Goal: Task Accomplishment & Management: Manage account settings

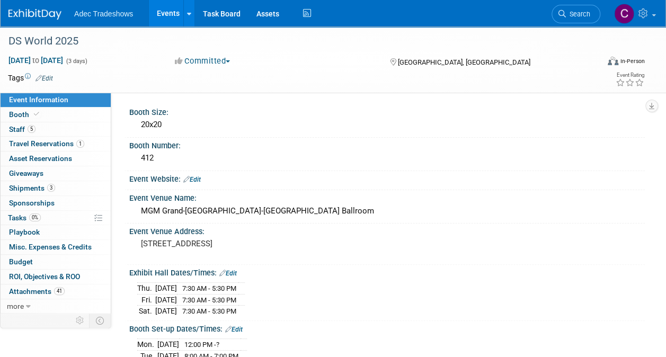
click at [124, 17] on span "Adec Tradeshows" at bounding box center [103, 14] width 59 height 8
click at [159, 15] on link "Events" at bounding box center [168, 13] width 39 height 26
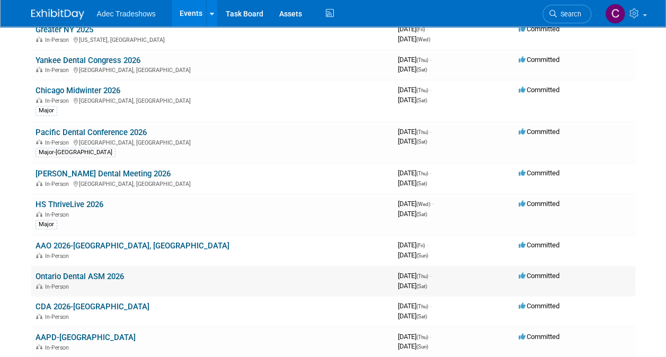
scroll to position [159, 0]
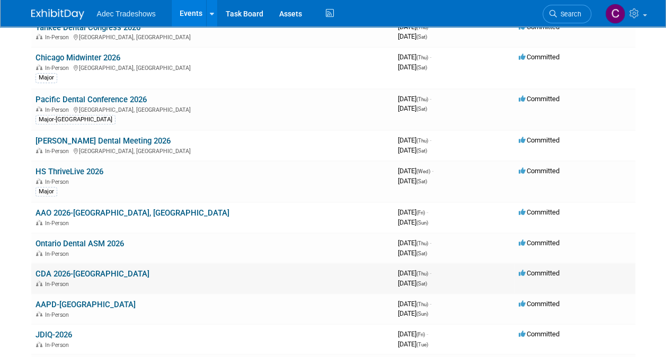
click at [90, 275] on link "CDA 2026-[GEOGRAPHIC_DATA]" at bounding box center [92, 274] width 114 height 10
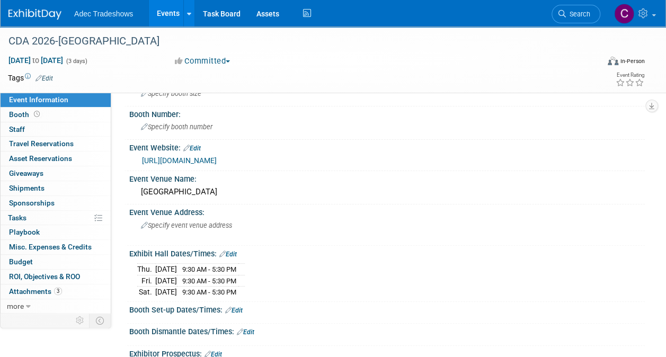
scroll to position [53, 0]
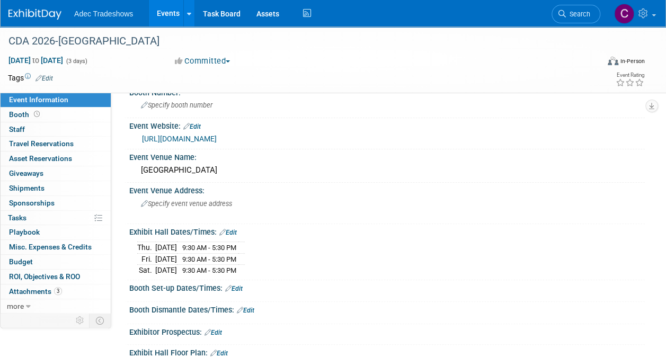
click at [201, 123] on link "Edit" at bounding box center [191, 126] width 17 height 7
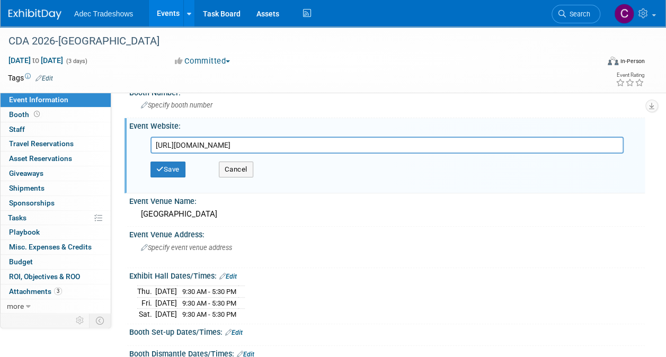
click at [459, 139] on input "https://www.cda.org/Education-and-Events/CDA-Presents/Exhibitors/" at bounding box center [386, 145] width 473 height 17
click at [484, 236] on div "Event Venue Address:" at bounding box center [386, 233] width 515 height 13
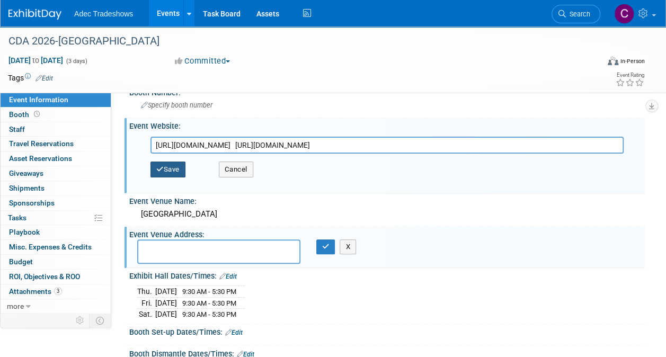
click at [169, 167] on button "Save" at bounding box center [167, 170] width 35 height 16
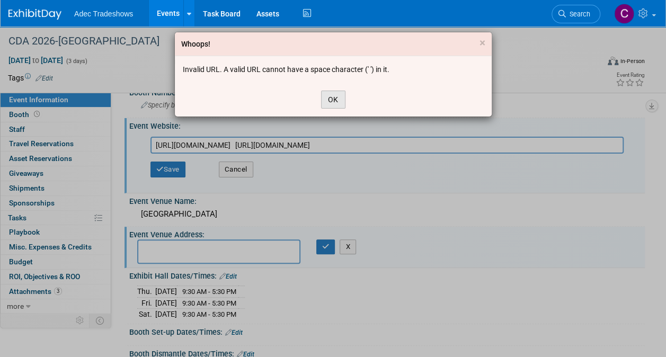
click at [333, 97] on button "OK" at bounding box center [333, 100] width 24 height 18
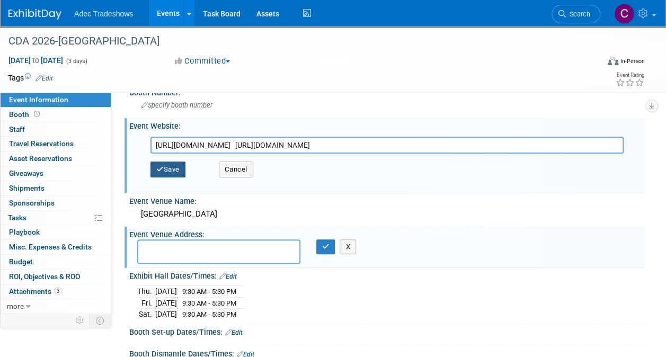
click at [180, 167] on button "Save" at bounding box center [167, 170] width 35 height 16
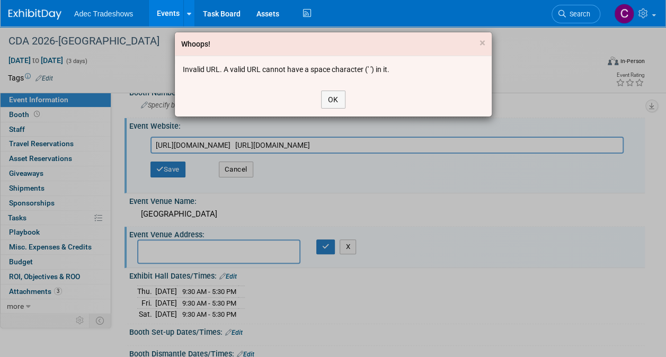
click at [350, 89] on div "OK" at bounding box center [333, 100] width 317 height 34
click at [336, 99] on button "OK" at bounding box center [333, 100] width 24 height 18
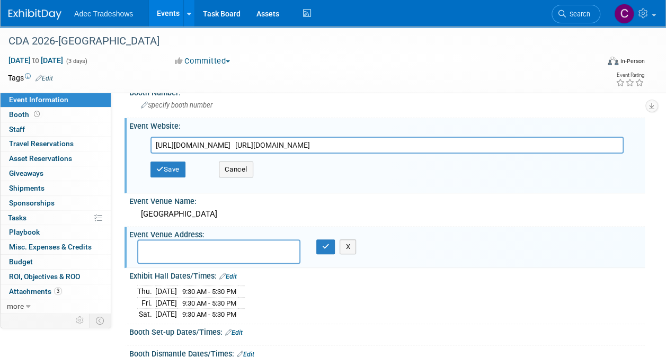
click at [454, 182] on div "Save Cancel" at bounding box center [389, 170] width 478 height 32
drag, startPoint x: 551, startPoint y: 144, endPoint x: 384, endPoint y: 149, distance: 166.4
click at [384, 149] on input "https://www.cda.org/Education-and-Events/CDA-Presents/Exhibitors/ https://cda26…" at bounding box center [386, 145] width 473 height 17
type input "https://www.cda.org/Education-and-Events/CDA-Presents/Exhibitors/"
click at [510, 239] on div "Event Venue Address: X" at bounding box center [384, 247] width 520 height 41
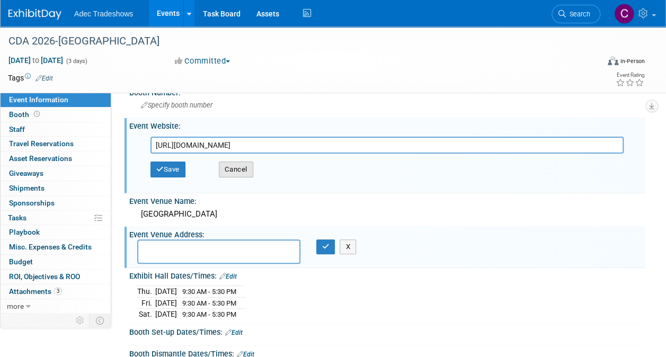
click at [241, 171] on button "Cancel" at bounding box center [236, 170] width 34 height 16
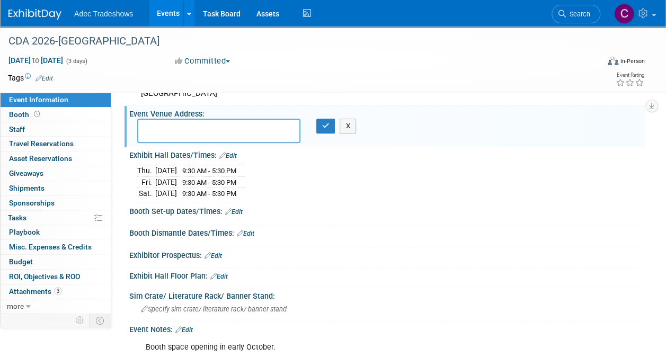
scroll to position [245, 0]
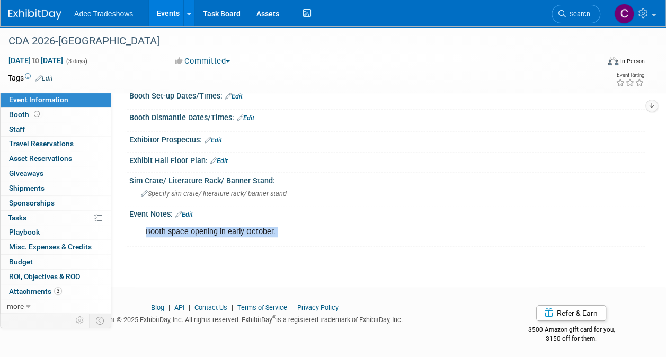
click at [232, 243] on div "CDA 2026-Anaheim May 14, 2026 to May 16, 2026 (3 days) May 14, 2026 to May 16, …" at bounding box center [333, 24] width 666 height 487
drag, startPoint x: 232, startPoint y: 243, endPoint x: 216, endPoint y: 211, distance: 35.3
click at [216, 211] on div "Event Notes: Edit" at bounding box center [386, 213] width 515 height 14
click at [195, 212] on div "Event Notes: Edit" at bounding box center [386, 213] width 515 height 14
click at [192, 213] on link "Edit" at bounding box center [183, 214] width 17 height 7
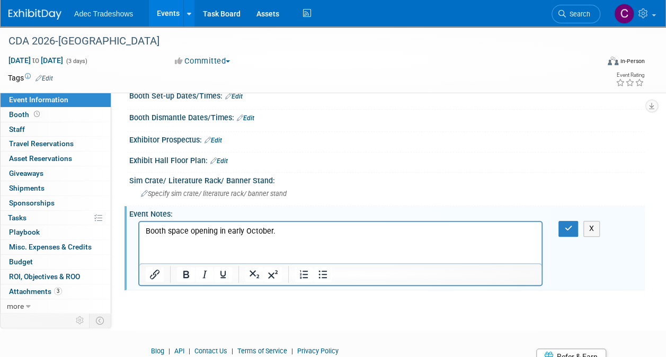
scroll to position [0, 0]
click at [283, 237] on html "Booth space opening in early October." at bounding box center [340, 229] width 402 height 15
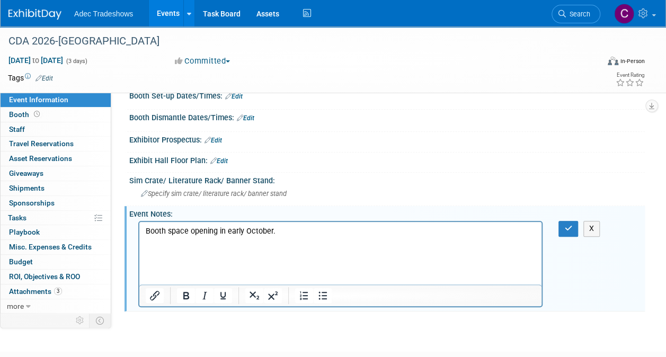
drag, startPoint x: 264, startPoint y: 260, endPoint x: 211, endPoint y: 257, distance: 53.6
click at [211, 258] on html "Booth space opening in early October." at bounding box center [340, 240] width 402 height 36
click at [573, 229] on button "button" at bounding box center [568, 228] width 20 height 15
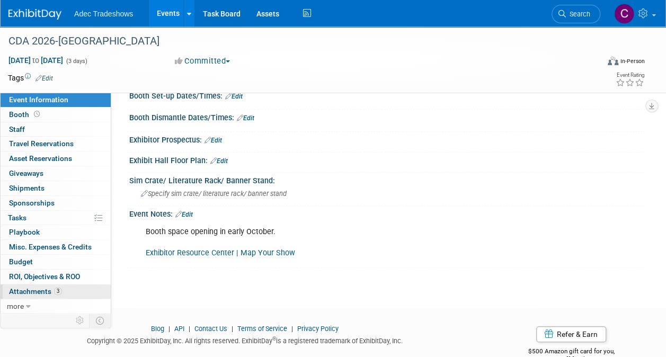
click at [42, 288] on span "Attachments 3" at bounding box center [35, 291] width 53 height 8
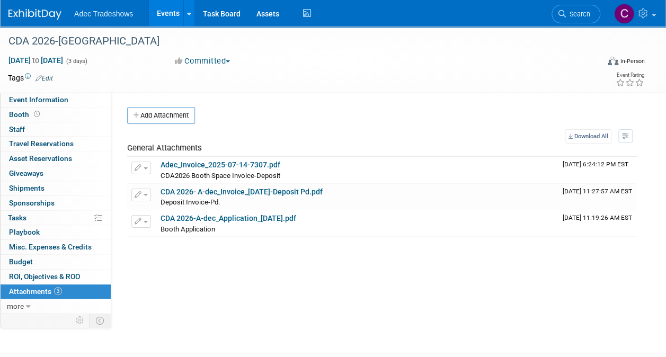
click at [186, 58] on button "Committed" at bounding box center [202, 61] width 63 height 11
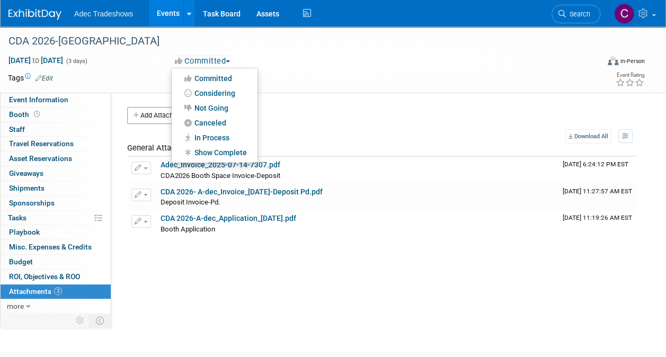
click at [131, 70] on div "May 14, 2026 to May 16, 2026 (3 days) May 14, 2026 to May 16, 2026 Committed Co…" at bounding box center [326, 63] width 652 height 16
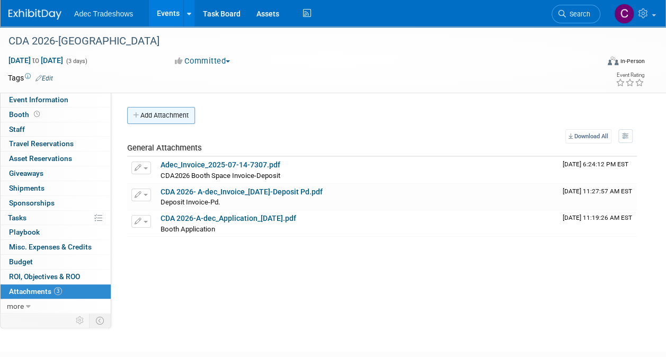
click at [162, 114] on button "Add Attachment" at bounding box center [161, 115] width 68 height 17
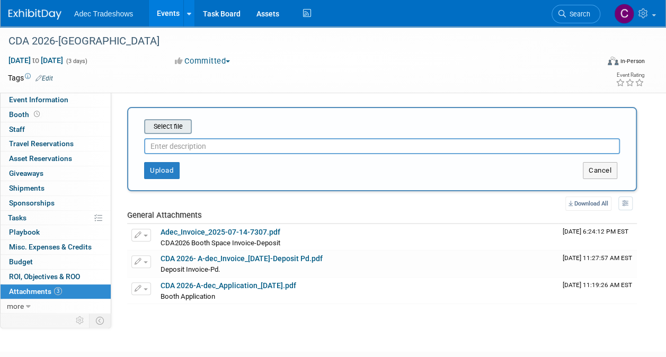
click at [166, 127] on input "file" at bounding box center [128, 126] width 126 height 13
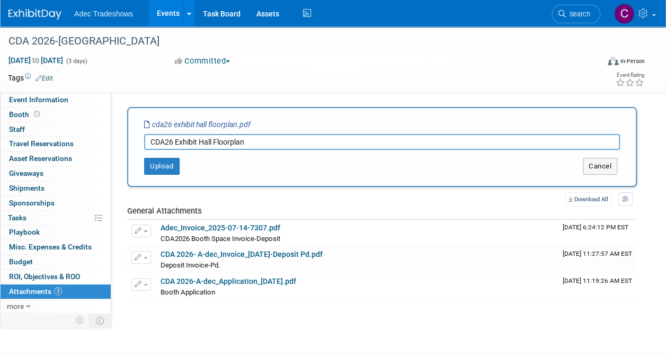
type input "CDA26 Exhibit Hall Floorplan"
click at [164, 170] on button "Upload" at bounding box center [161, 166] width 35 height 17
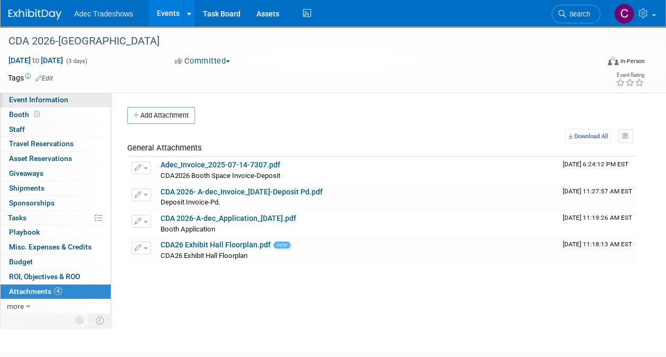
click at [52, 97] on span "Event Information" at bounding box center [38, 99] width 59 height 8
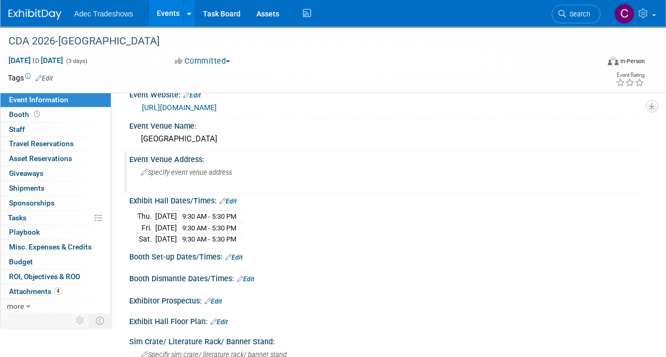
scroll to position [106, 0]
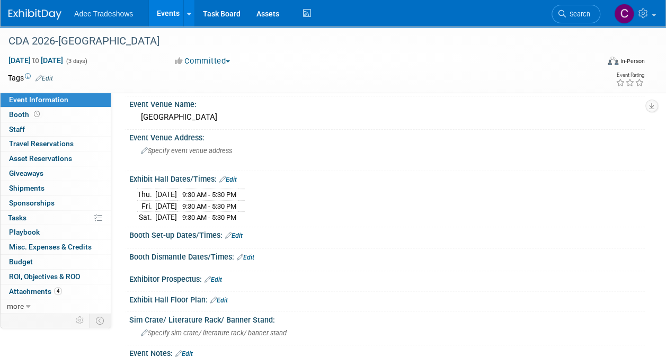
click at [241, 233] on link "Edit" at bounding box center [233, 235] width 17 height 7
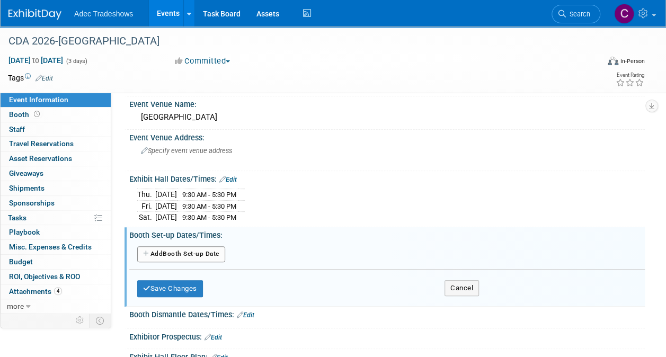
click at [194, 255] on button "Add Another Booth Set-up Date" at bounding box center [181, 254] width 88 height 16
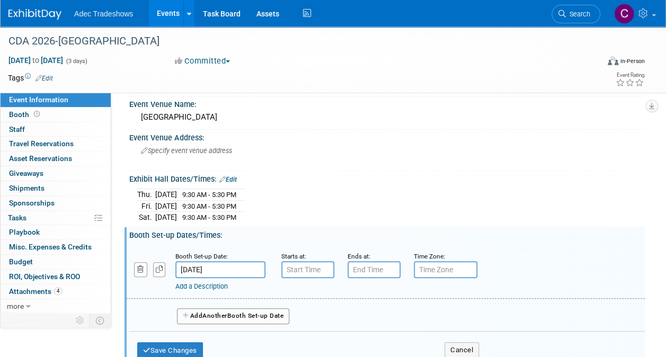
click at [223, 270] on input "May 14, 2026" at bounding box center [220, 269] width 90 height 17
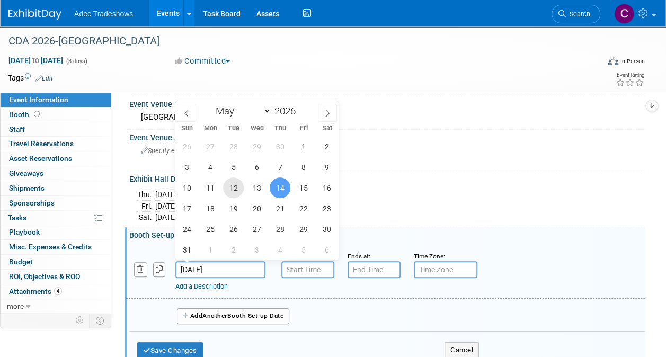
click at [225, 185] on span "12" at bounding box center [233, 187] width 21 height 21
type input "May 12, 2026"
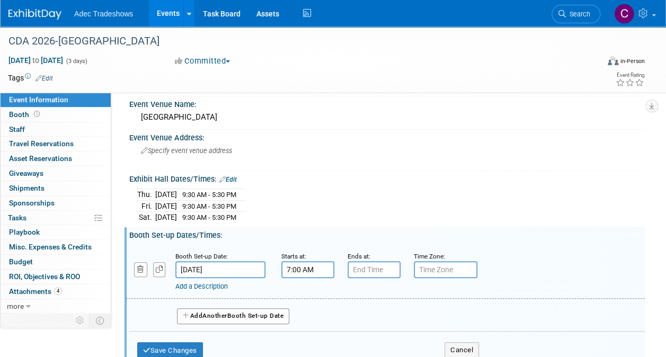
click at [289, 265] on input "7:00 AM" at bounding box center [307, 269] width 53 height 17
click at [308, 299] on span at bounding box center [306, 296] width 19 height 19
type input "8:00 AM"
click at [363, 266] on input "7:00 PM" at bounding box center [373, 269] width 53 height 17
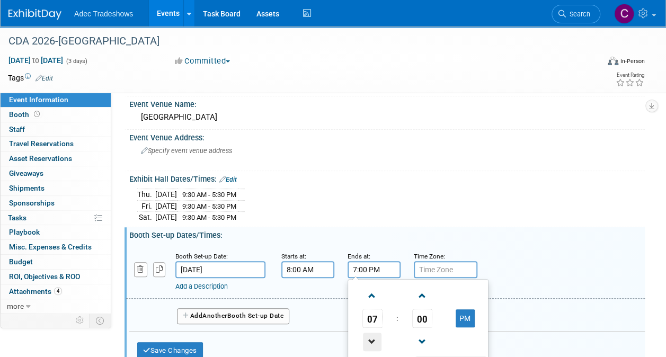
click at [372, 337] on span at bounding box center [372, 342] width 19 height 19
type input "5:00 PM"
click at [506, 257] on div "Add a Description Description:" at bounding box center [385, 271] width 534 height 41
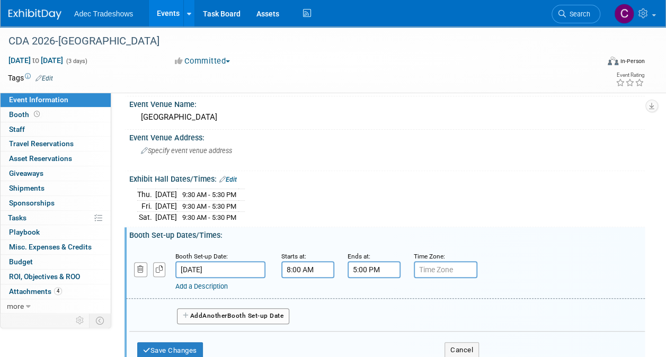
click at [231, 284] on div "Add a Description" at bounding box center [365, 287] width 380 height 10
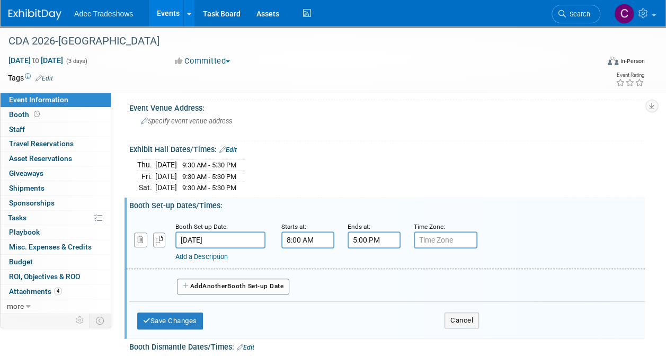
scroll to position [159, 0]
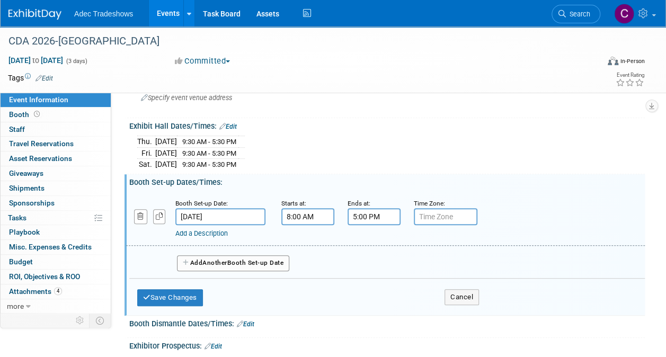
click at [247, 264] on button "Add Another Booth Set-up Date" at bounding box center [233, 263] width 112 height 16
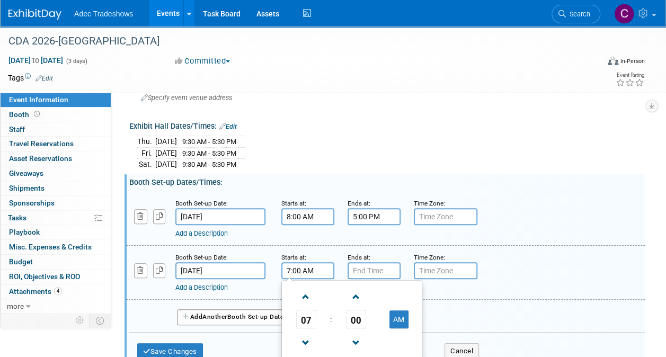
click at [296, 270] on input "7:00 AM" at bounding box center [307, 270] width 53 height 17
click at [306, 298] on span at bounding box center [306, 297] width 19 height 19
type input "8:00 AM"
click at [363, 264] on input "7:00 PM" at bounding box center [373, 270] width 53 height 17
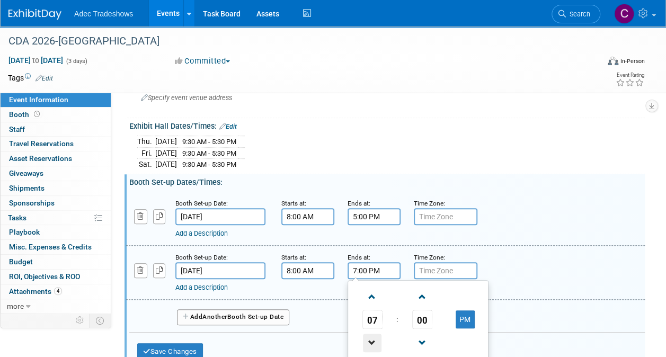
click at [375, 335] on span at bounding box center [372, 343] width 19 height 19
click at [376, 335] on span at bounding box center [372, 343] width 19 height 19
type input "5:00 PM"
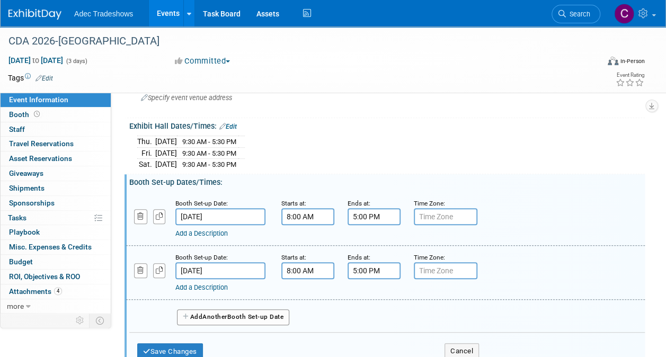
click at [533, 237] on div "Booth Set-up Date: May 12, 2026 Starts at: 8:00 AM Ends at: 5:00 PM Time Zone: …" at bounding box center [385, 219] width 518 height 54
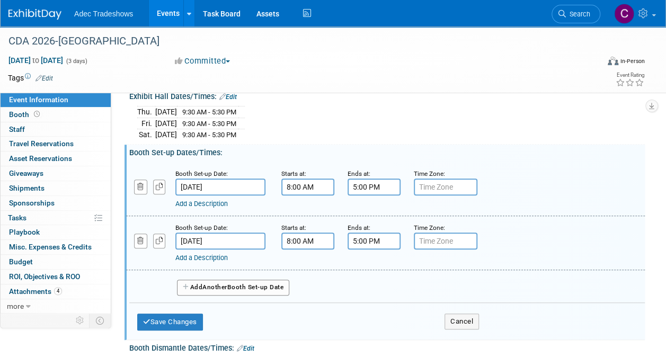
scroll to position [212, 0]
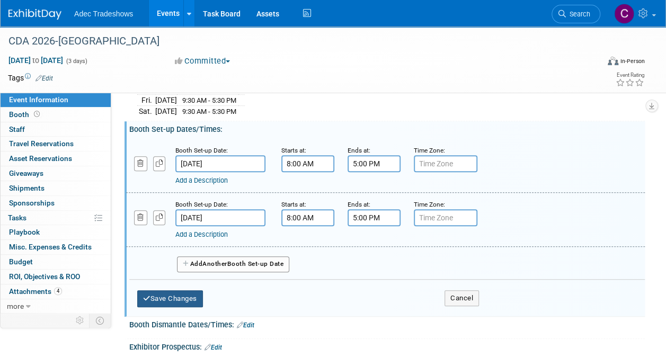
click at [191, 294] on button "Save Changes" at bounding box center [170, 298] width 66 height 17
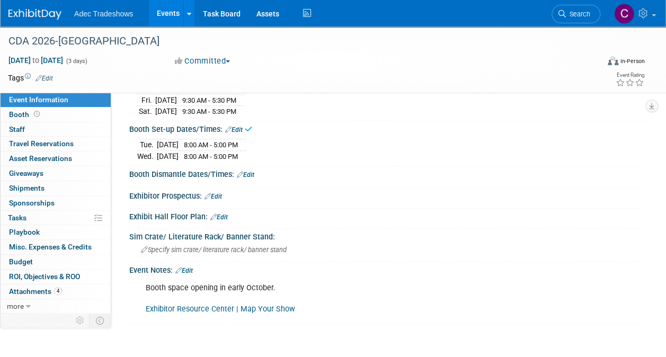
scroll to position [159, 0]
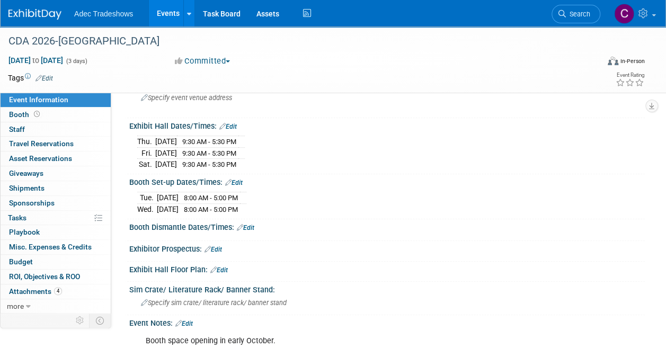
click at [236, 165] on span "9:30 AM - 5:30 PM" at bounding box center [209, 164] width 54 height 8
click at [231, 124] on link "Edit" at bounding box center [227, 126] width 17 height 7
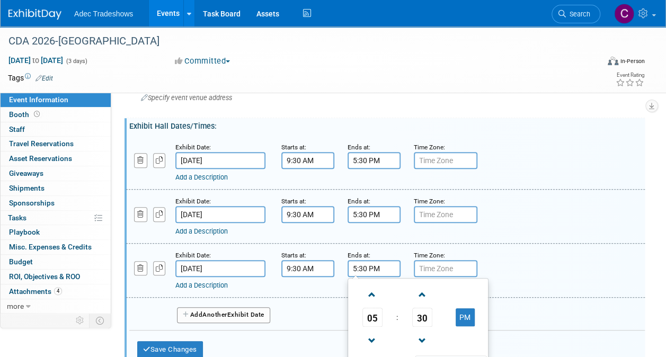
click at [382, 266] on input "5:30 PM" at bounding box center [373, 268] width 53 height 17
click at [375, 336] on span at bounding box center [372, 341] width 19 height 19
click at [376, 336] on span at bounding box center [372, 341] width 19 height 19
type input "3:30 PM"
click at [500, 219] on div "Add a Description Description:" at bounding box center [385, 215] width 534 height 41
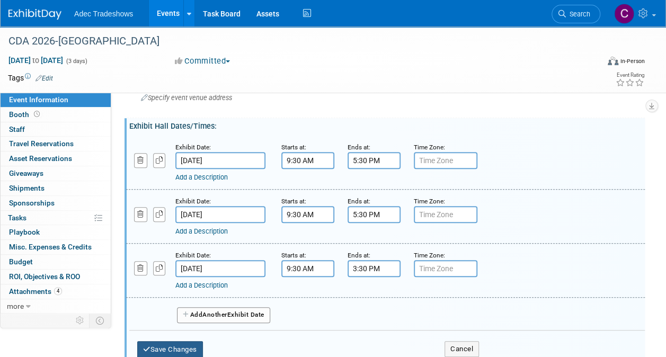
click at [177, 351] on button "Save Changes" at bounding box center [170, 349] width 66 height 17
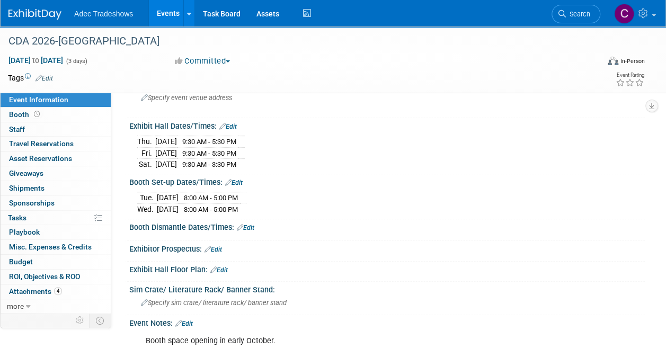
click at [248, 225] on link "Edit" at bounding box center [245, 227] width 17 height 7
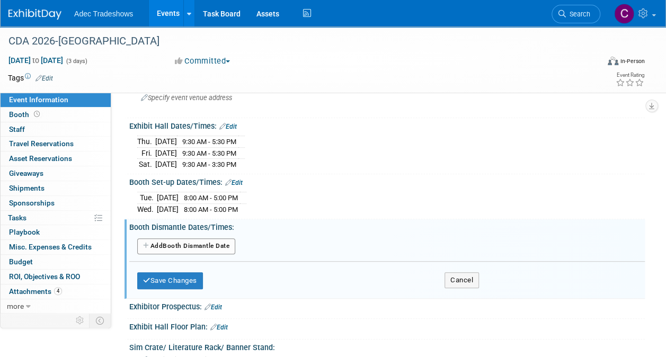
click at [217, 238] on button "Add Another Booth Dismantle Date" at bounding box center [186, 246] width 98 height 16
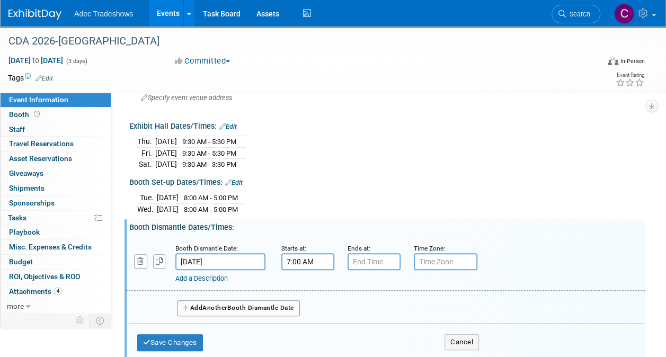
click at [301, 260] on input "7:00 AM" at bounding box center [307, 261] width 53 height 17
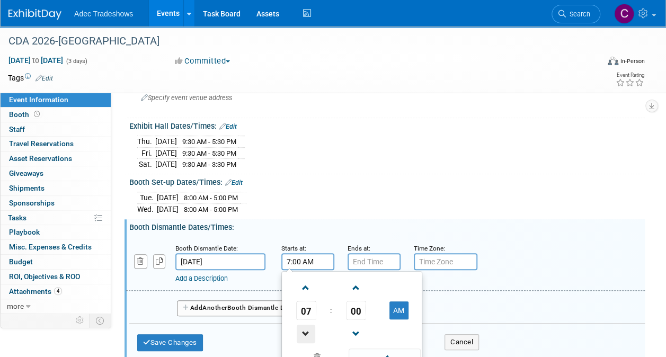
click at [304, 333] on span at bounding box center [306, 334] width 19 height 19
click at [305, 333] on span at bounding box center [306, 334] width 19 height 19
click at [352, 308] on span "00" at bounding box center [356, 310] width 20 height 19
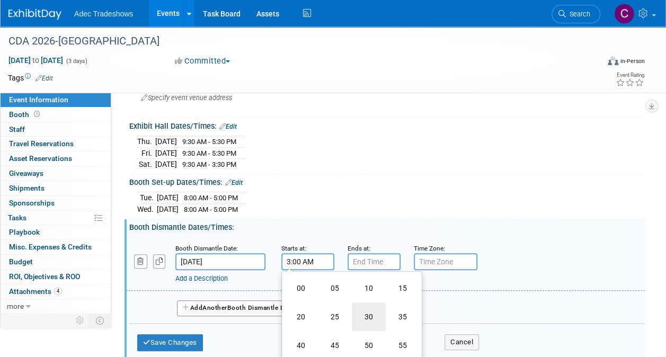
click at [362, 310] on td "30" at bounding box center [369, 316] width 34 height 29
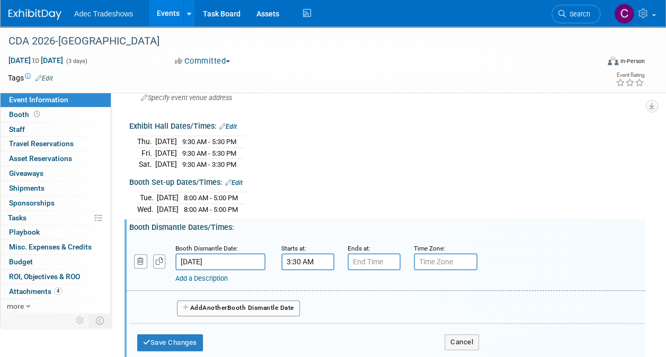
click at [472, 280] on div "Booth Dismantle Date: May 16, 2026 Starts at: 3:30 AM Ends at: Time Zone: Apply…" at bounding box center [385, 264] width 518 height 54
click at [323, 255] on input "3:30 AM" at bounding box center [307, 261] width 53 height 17
click at [392, 306] on button "AM" at bounding box center [398, 310] width 19 height 18
type input "3:30 PM"
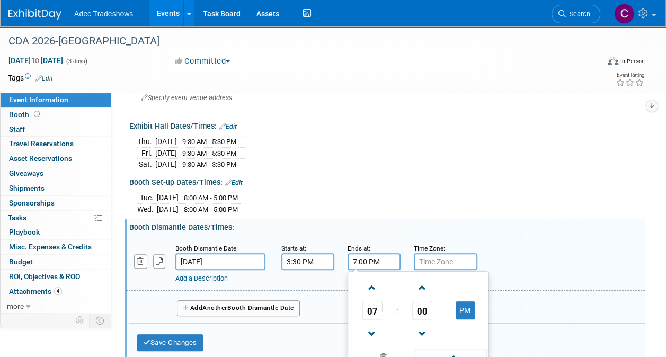
click at [374, 261] on input "7:00 PM" at bounding box center [373, 261] width 53 height 17
click at [377, 283] on span at bounding box center [372, 288] width 19 height 19
type input "8:00 PM"
click at [524, 237] on div "Booth Dismantle Date: May 16, 2026 Starts at: 3:30 PM Ends at: 8:00 PM 08 : 00 …" at bounding box center [385, 264] width 518 height 54
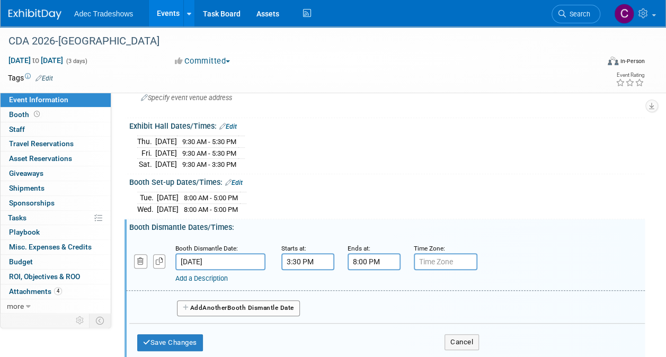
click at [281, 301] on button "Add Another Booth Dismantle Date" at bounding box center [238, 308] width 123 height 16
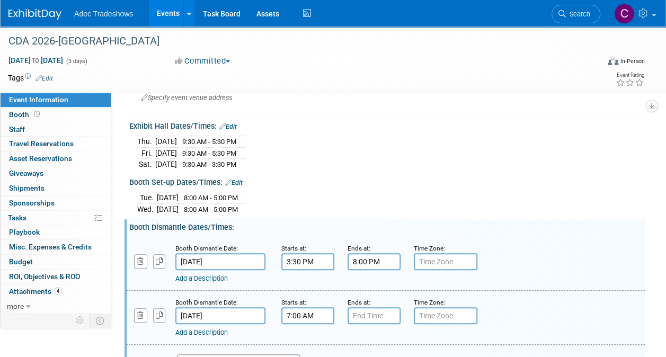
click at [313, 310] on input "7:00 AM" at bounding box center [307, 315] width 53 height 17
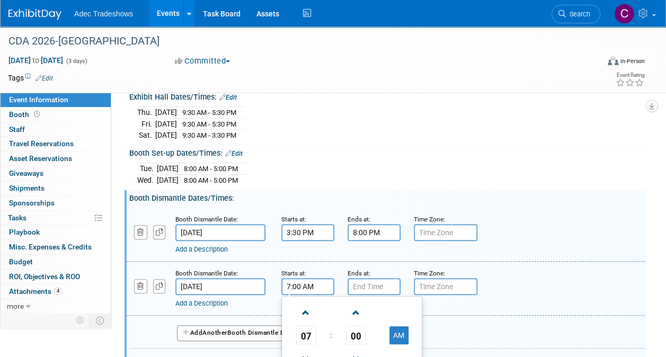
scroll to position [212, 0]
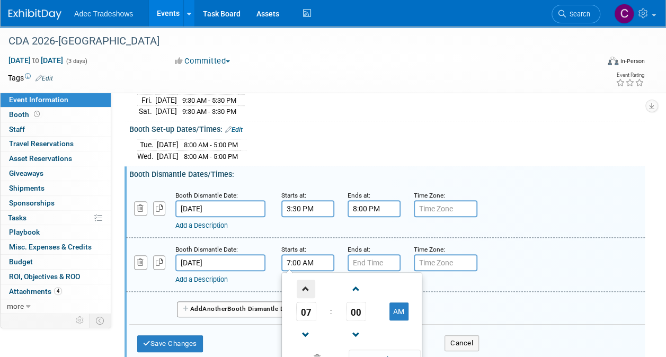
click at [308, 281] on span at bounding box center [306, 289] width 19 height 19
type input "8:00 AM"
click at [368, 262] on input "7:00 PM" at bounding box center [373, 262] width 53 height 17
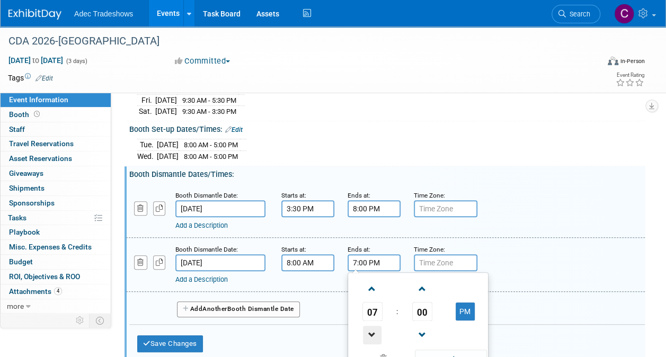
click at [372, 331] on span at bounding box center [372, 335] width 19 height 19
click at [372, 330] on span at bounding box center [372, 335] width 19 height 19
click at [373, 332] on span at bounding box center [372, 335] width 19 height 19
type input "3:00 PM"
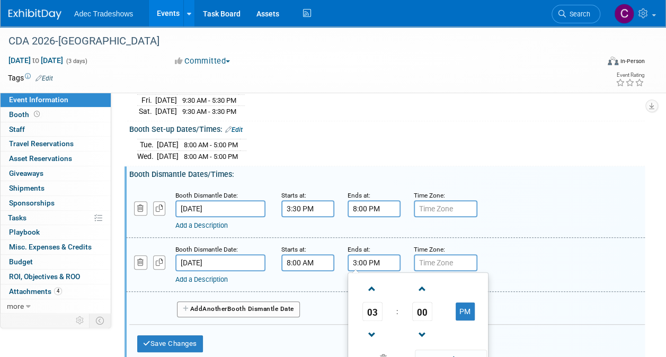
click at [539, 221] on div "Add a Description" at bounding box center [365, 226] width 380 height 10
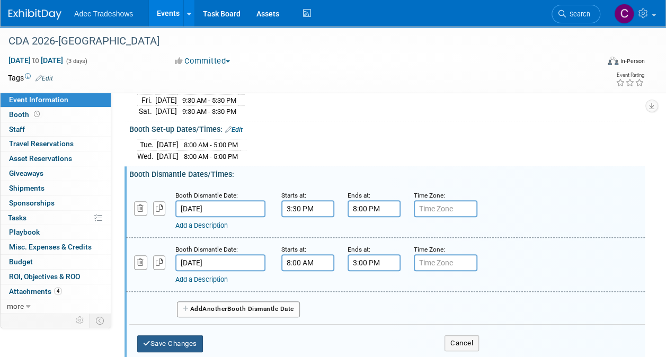
click at [183, 338] on button "Save Changes" at bounding box center [170, 343] width 66 height 17
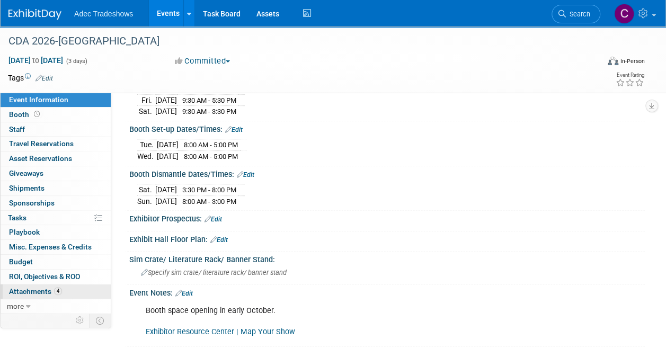
click at [26, 290] on span "Attachments 4" at bounding box center [35, 291] width 53 height 8
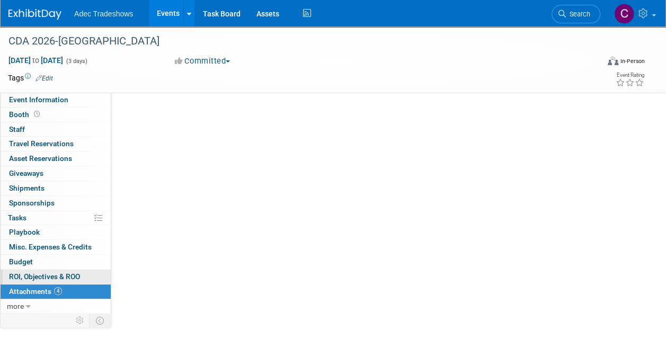
scroll to position [0, 0]
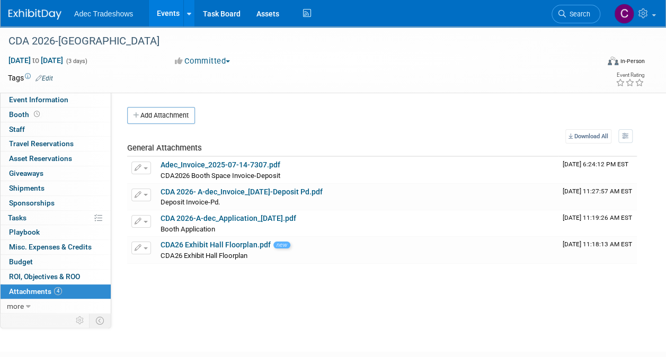
click at [174, 115] on button "Add Attachment" at bounding box center [161, 115] width 68 height 17
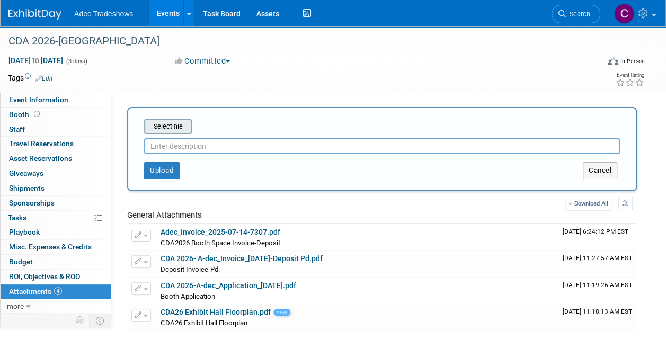
click at [175, 125] on input "file" at bounding box center [128, 126] width 126 height 13
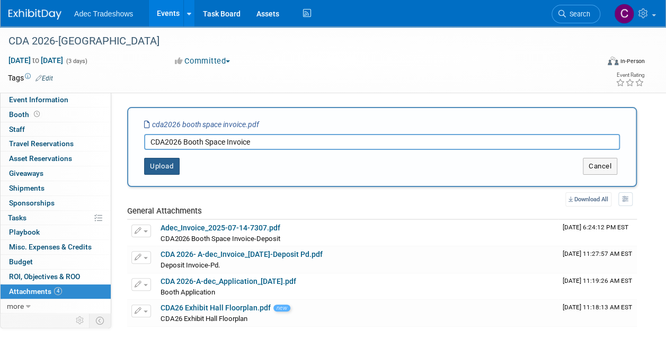
type input "CDA2026 Booth Space Invoice"
click at [151, 163] on button "Upload" at bounding box center [161, 166] width 35 height 17
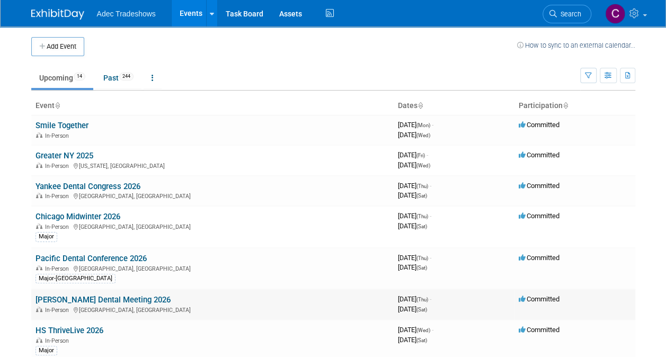
click at [86, 299] on link "[PERSON_NAME] Dental Meeting 2026" at bounding box center [102, 300] width 135 height 10
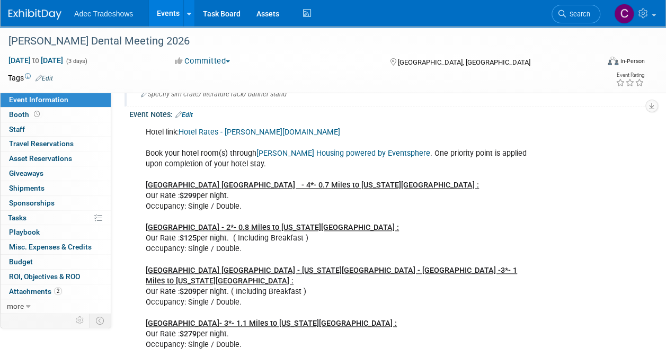
scroll to position [318, 0]
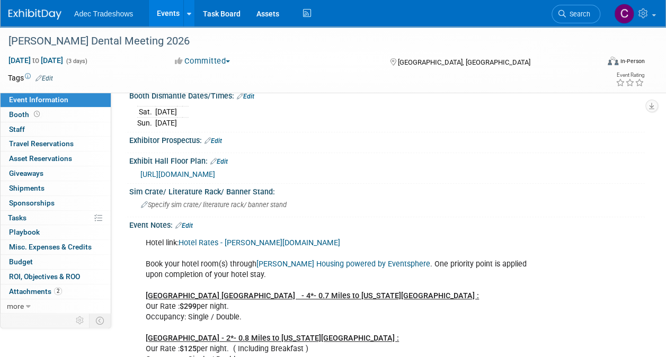
click at [227, 238] on link "Hotel Rates - Hinman.org" at bounding box center [259, 242] width 162 height 9
click at [173, 11] on link "Events" at bounding box center [168, 13] width 39 height 26
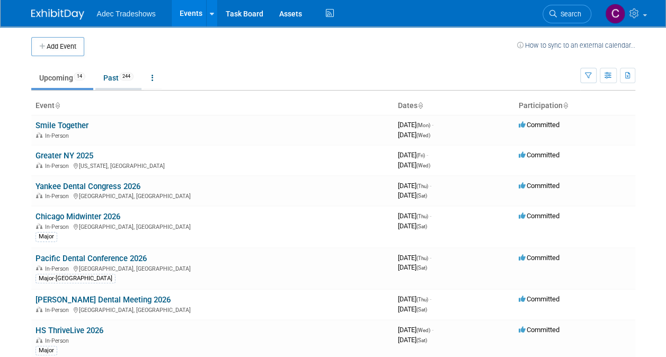
click at [113, 77] on link "Past 244" at bounding box center [118, 78] width 46 height 20
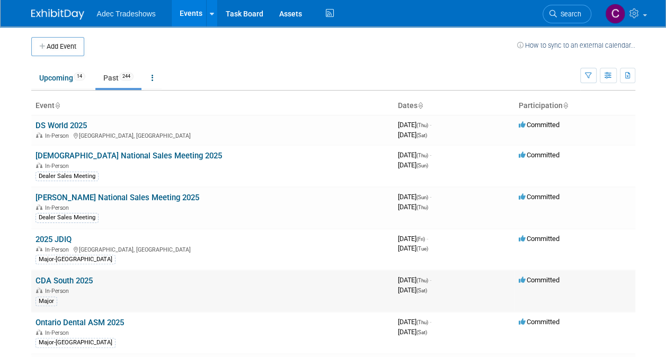
scroll to position [106, 0]
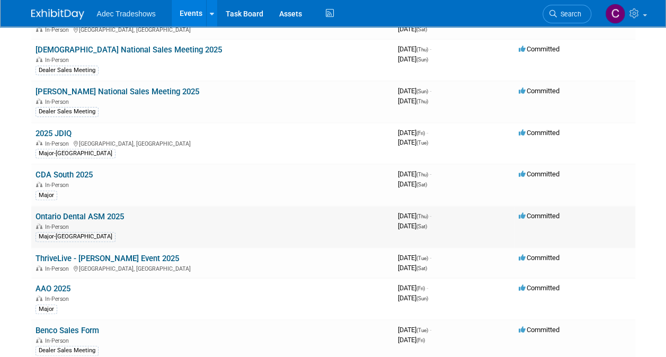
click at [86, 212] on link "Ontario Dental ASM 2025" at bounding box center [79, 217] width 88 height 10
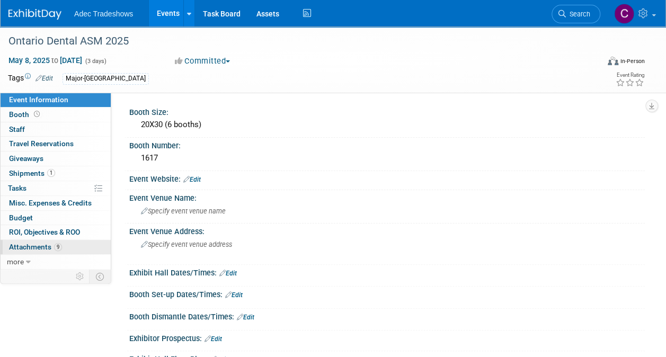
click at [41, 244] on span "Attachments 9" at bounding box center [35, 247] width 53 height 8
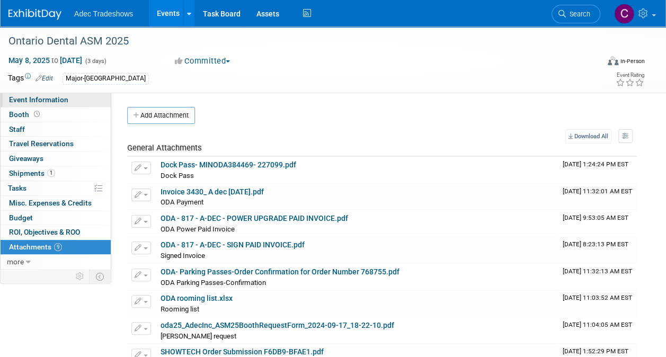
click at [56, 98] on span "Event Information" at bounding box center [38, 99] width 59 height 8
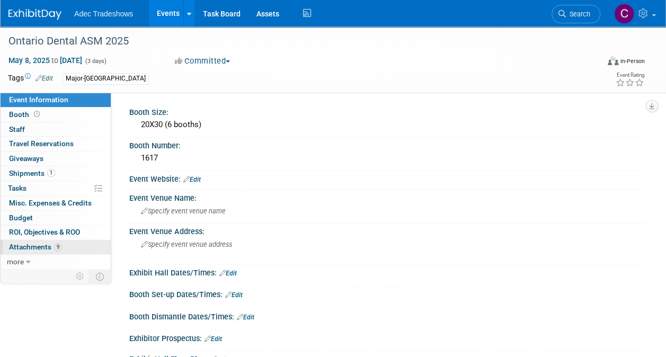
click at [60, 243] on span "9" at bounding box center [58, 247] width 8 height 8
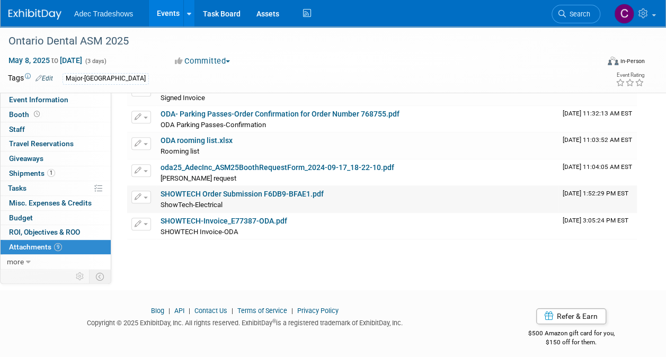
scroll to position [159, 0]
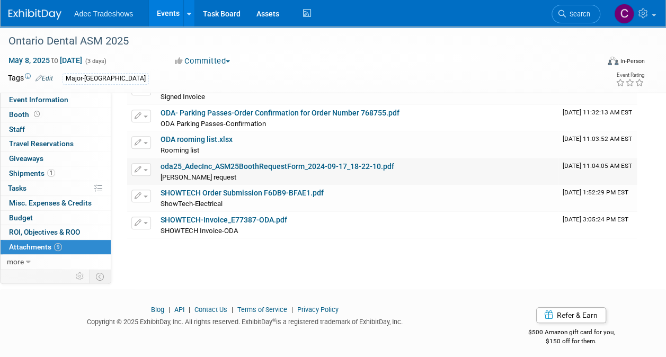
click at [318, 164] on link "oda25_AdecInc_ASM25BoothRequestForm_2024-09-17_18-22-10.pdf" at bounding box center [277, 166] width 234 height 8
click at [169, 12] on link "Events" at bounding box center [168, 13] width 39 height 26
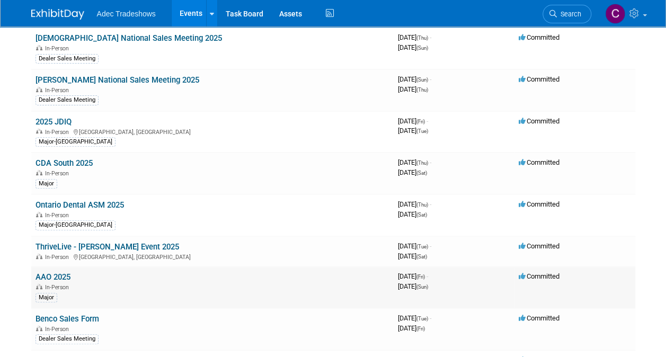
scroll to position [159, 0]
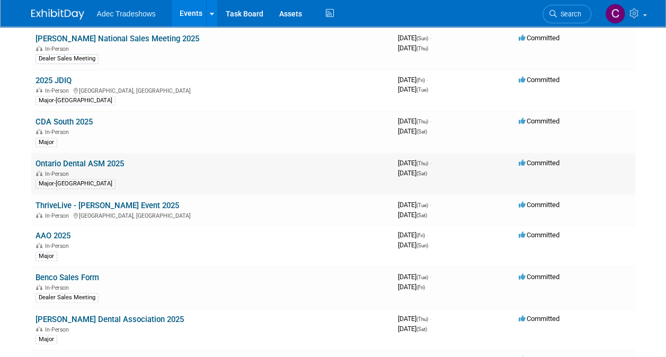
click at [80, 160] on link "Ontario Dental ASM 2025" at bounding box center [79, 164] width 88 height 10
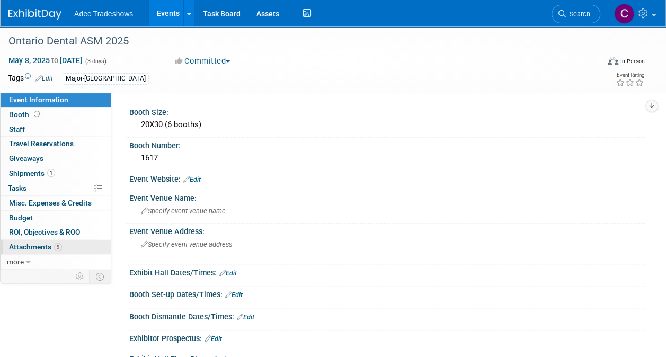
click at [37, 246] on span "Attachments 9" at bounding box center [35, 247] width 53 height 8
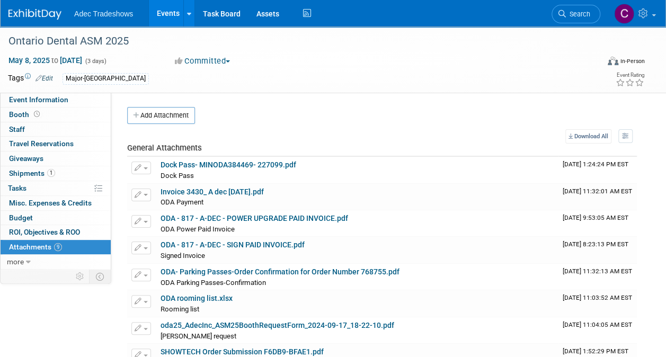
click at [166, 15] on link "Events" at bounding box center [168, 13] width 39 height 26
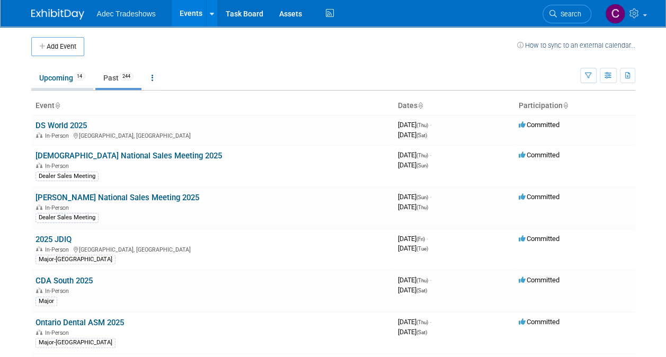
click at [49, 78] on link "Upcoming 14" at bounding box center [62, 78] width 62 height 20
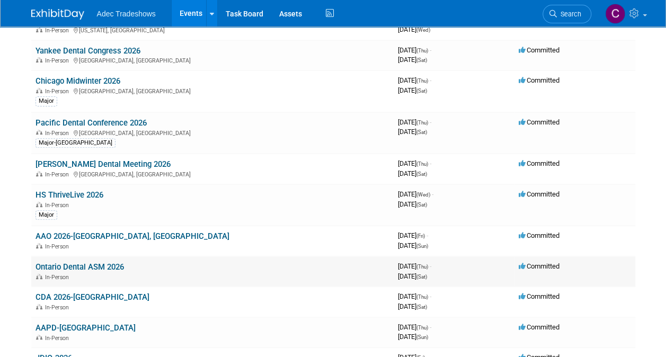
scroll to position [159, 0]
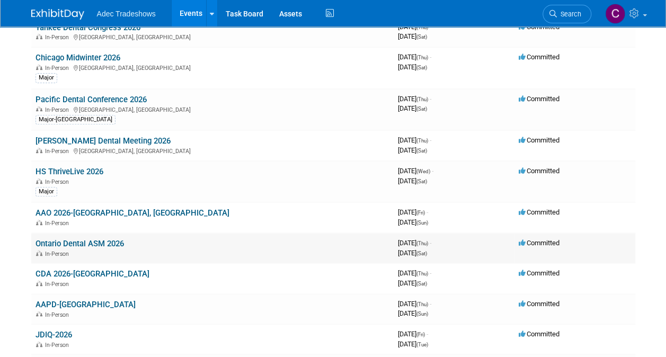
click at [86, 240] on link "Ontario Dental ASM 2026" at bounding box center [79, 244] width 88 height 10
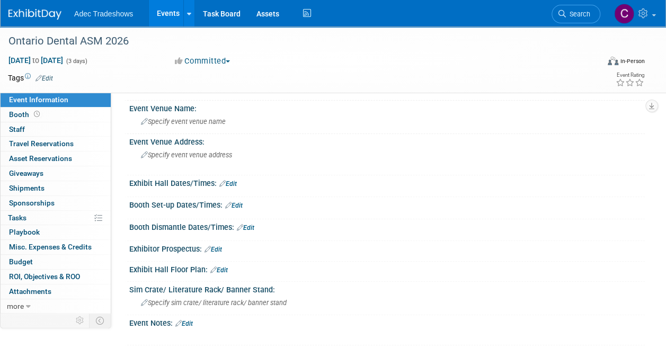
scroll to position [31, 0]
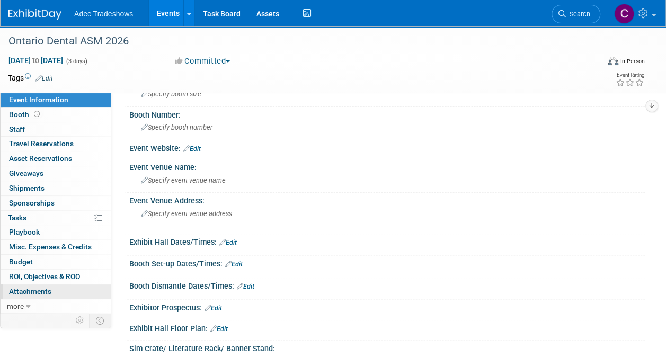
click at [42, 287] on span "Attachments 0" at bounding box center [30, 291] width 42 height 8
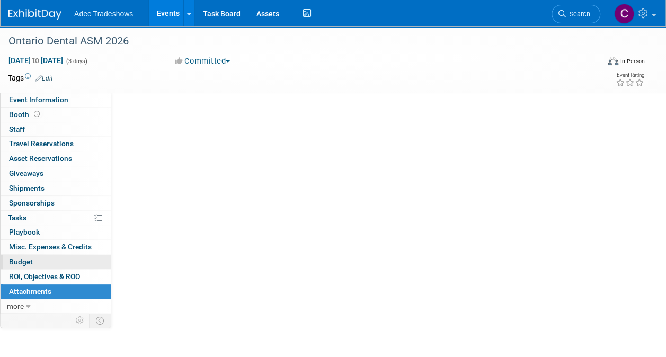
scroll to position [0, 0]
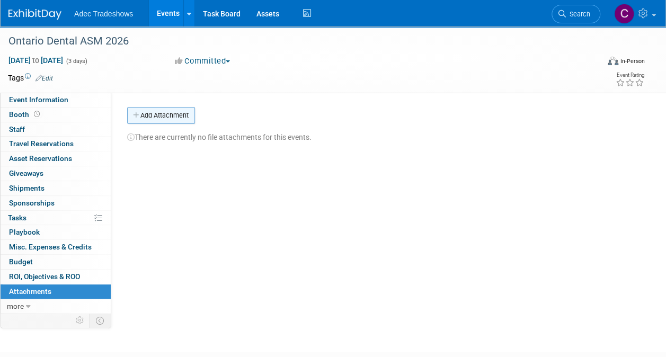
click at [160, 112] on button "Add Attachment" at bounding box center [161, 115] width 68 height 17
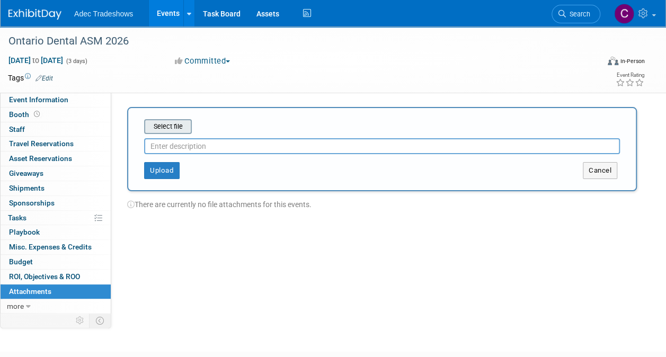
click at [164, 125] on input "file" at bounding box center [128, 126] width 126 height 13
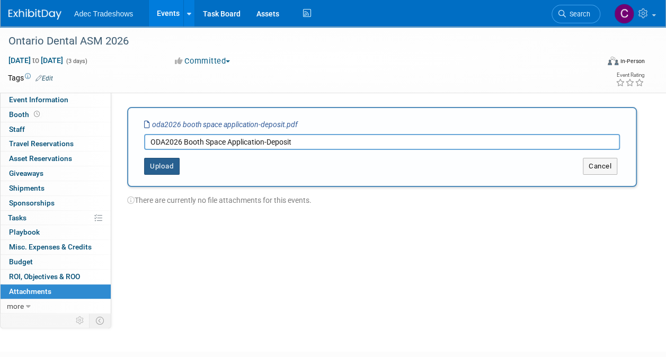
click at [167, 168] on button "Upload" at bounding box center [161, 166] width 35 height 17
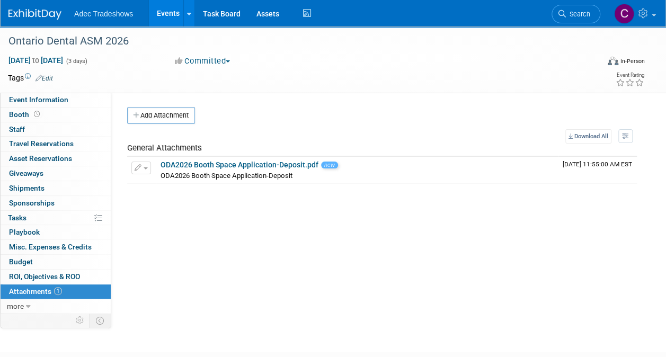
click at [180, 121] on button "Add Attachment" at bounding box center [161, 115] width 68 height 17
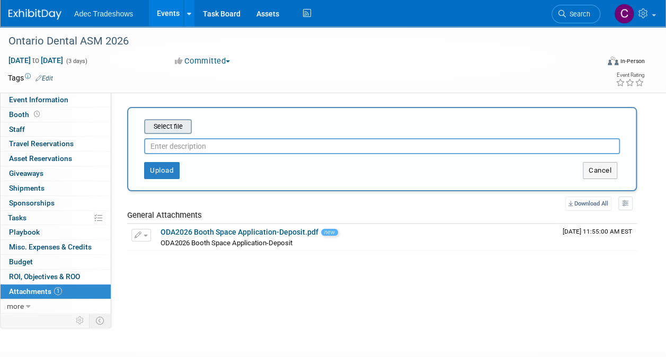
click at [184, 130] on input "file" at bounding box center [128, 126] width 126 height 13
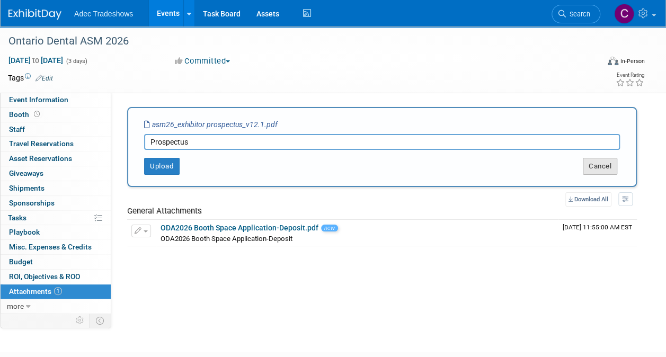
type input "Prospectus"
drag, startPoint x: 602, startPoint y: 166, endPoint x: 176, endPoint y: 158, distance: 425.9
click at [209, 181] on div "Select file asm26_exhibitor prospectus_v12.1.pdf Prospectus This is an invoice …" at bounding box center [381, 147] width 509 height 80
click at [162, 165] on button "Upload" at bounding box center [161, 166] width 35 height 17
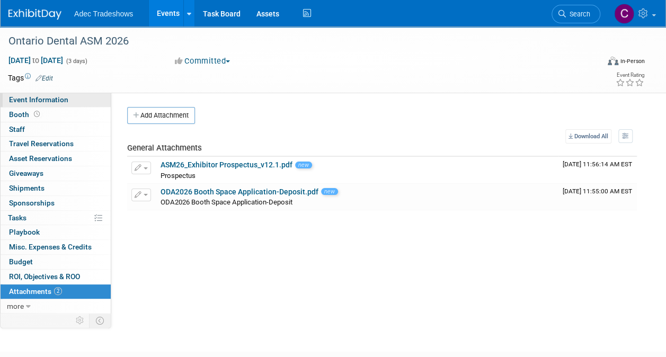
click at [34, 102] on span "Event Information" at bounding box center [38, 99] width 59 height 8
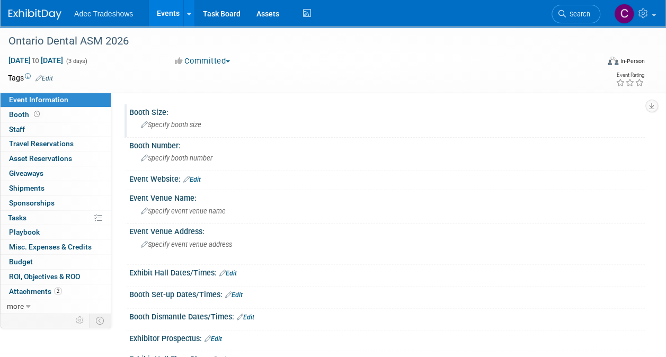
click at [184, 126] on span "Specify booth size" at bounding box center [171, 125] width 60 height 8
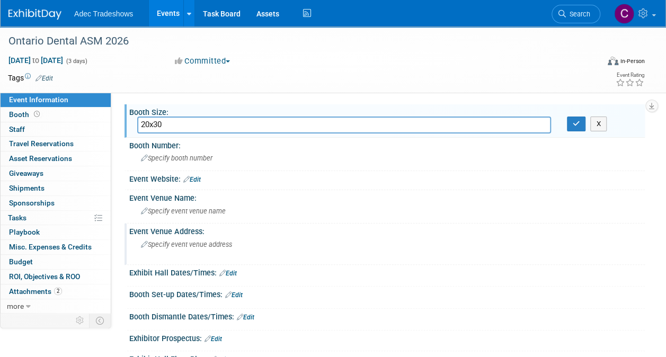
type input "20x30"
click at [298, 246] on div "Specify event venue address" at bounding box center [236, 248] width 199 height 24
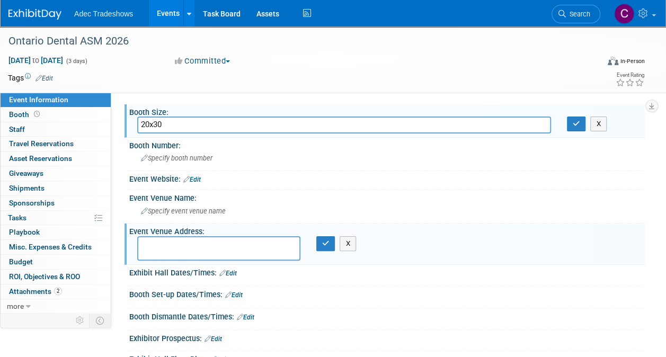
click at [495, 275] on div "Exhibit Hall Dates/Times: Edit" at bounding box center [386, 272] width 515 height 14
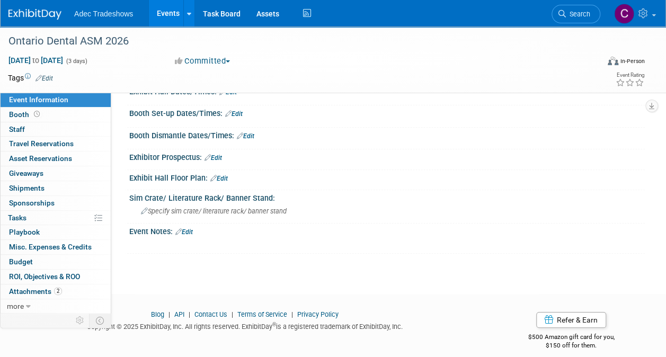
scroll to position [190, 0]
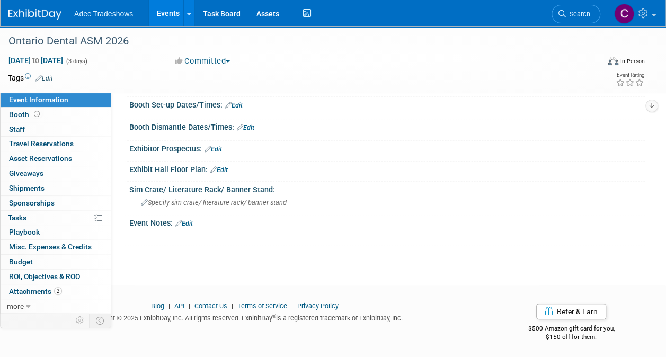
click at [245, 255] on div "Ontario Dental ASM 2026 [DATE] to [DATE] (3 days) [DATE] to [DATE] Committed Co…" at bounding box center [333, 52] width 666 height 430
click at [191, 220] on link "Edit" at bounding box center [183, 223] width 17 height 7
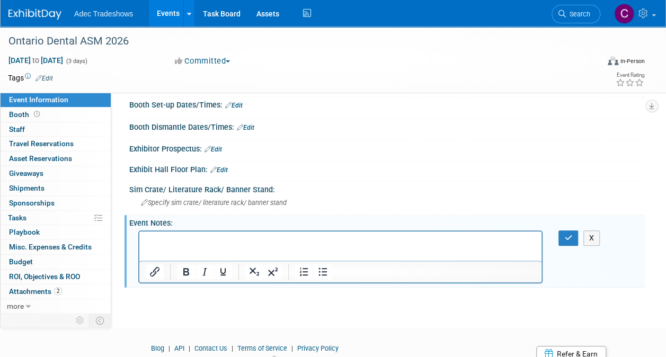
scroll to position [0, 0]
click at [164, 246] on html at bounding box center [340, 238] width 402 height 15
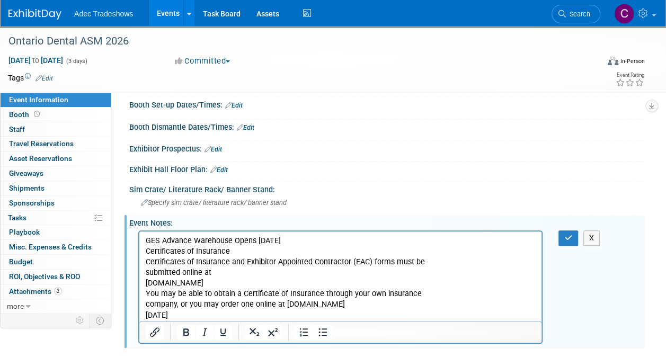
click at [381, 245] on p "GES Advance Warehouse Opens [DATE] Certificates of Insurance Certificates of In…" at bounding box center [341, 277] width 390 height 85
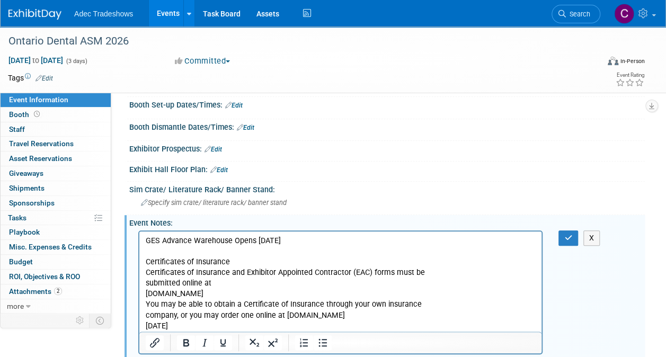
click at [340, 286] on p "Certificates of Insurance Certificates of Insurance and Exhibitor Appointed Con…" at bounding box center [341, 288] width 390 height 85
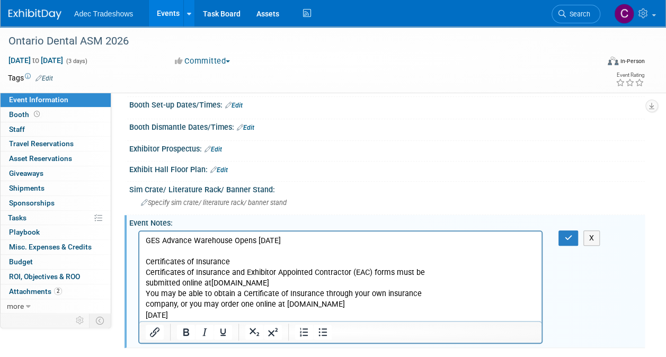
click at [336, 284] on p "Certificates of Insurance Certificates of Insurance and Exhibitor Appointed Con…" at bounding box center [341, 283] width 390 height 75
click at [325, 281] on p "Certificates of Insurance Certificates of Insurance and Exhibitor Appointed Con…" at bounding box center [341, 283] width 390 height 75
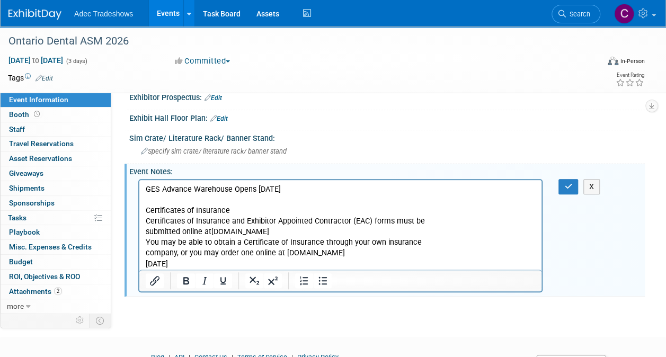
scroll to position [292, 0]
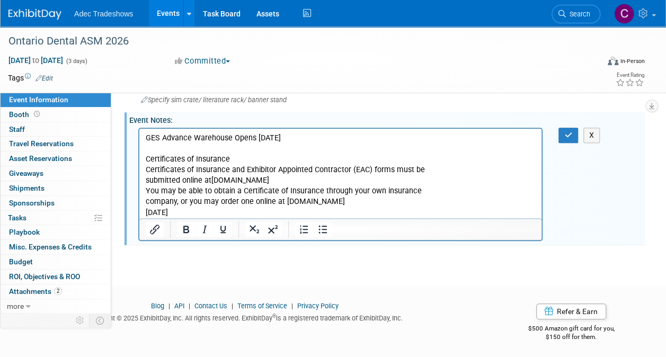
click at [287, 213] on p "Certificates of Insurance Certificates of Insurance and Exhibitor Appointed Con…" at bounding box center [341, 180] width 390 height 75
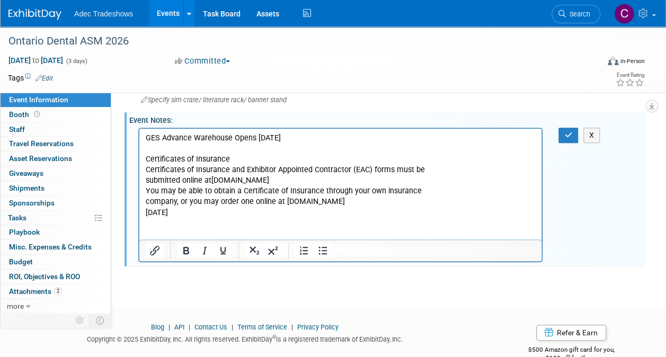
drag, startPoint x: 166, startPoint y: 227, endPoint x: 161, endPoint y: 231, distance: 6.8
click at [161, 231] on p "Rich Text Area. Press ALT-0 for help." at bounding box center [341, 233] width 390 height 11
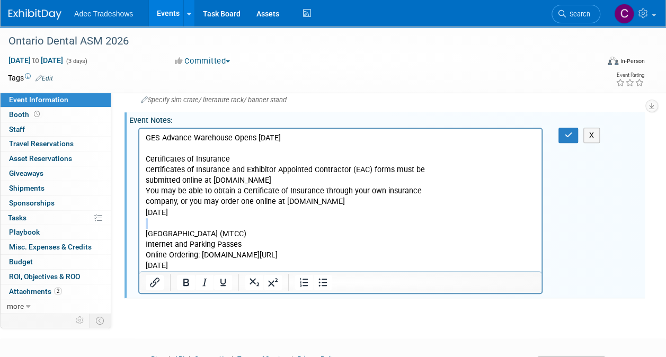
drag, startPoint x: 274, startPoint y: 226, endPoint x: 137, endPoint y: 230, distance: 137.2
click at [139, 230] on html "GES Advance Warehouse Opens [DATE] Certificates of Insurance Certificates of In…" at bounding box center [340, 199] width 402 height 142
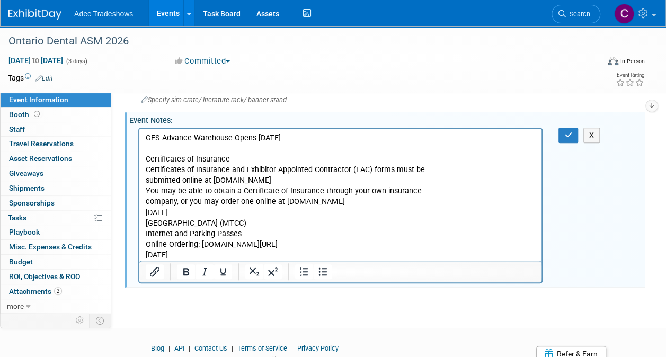
click at [146, 226] on span "[GEOGRAPHIC_DATA] (MTCC)" at bounding box center [196, 222] width 101 height 9
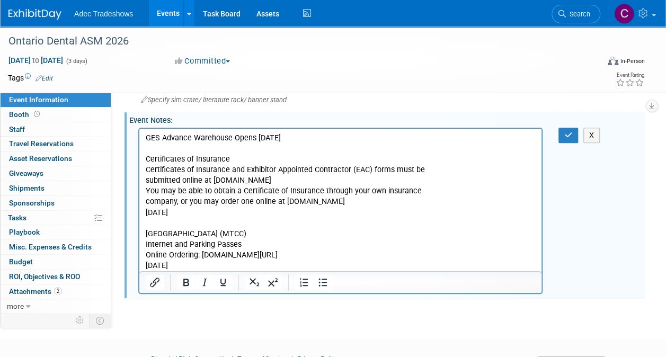
drag, startPoint x: 145, startPoint y: 231, endPoint x: 289, endPoint y: 241, distance: 144.4
click at [289, 241] on body "GES Advance Warehouse Opens [DATE] Certificates of Insurance Certificates of In…" at bounding box center [340, 201] width 391 height 138
click at [183, 281] on icon "Bold" at bounding box center [186, 282] width 6 height 7
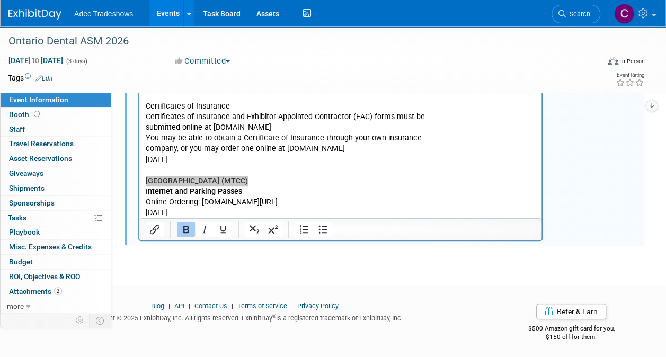
click at [383, 221] on div at bounding box center [340, 229] width 402 height 17
click at [279, 216] on p "Internet and Parking Passes Online Ordering: [DOMAIN_NAME][URL] [DATE]" at bounding box center [341, 202] width 390 height 32
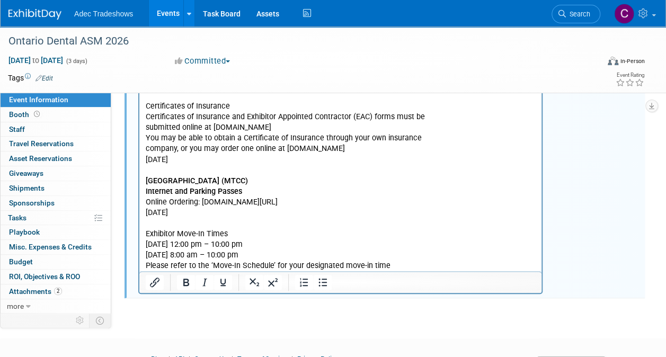
click at [315, 202] on p "Internet and Parking Passes Online Ordering: [DOMAIN_NAME][URL] [DATE]" at bounding box center [341, 202] width 390 height 32
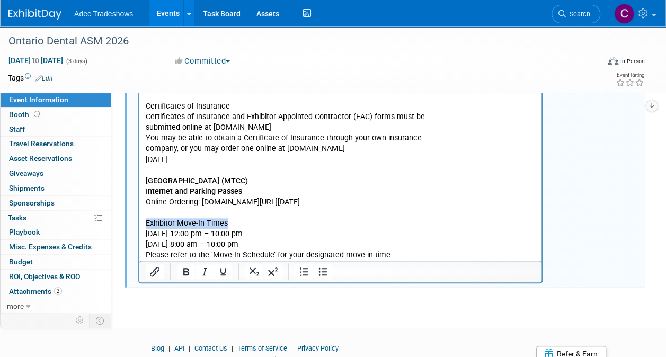
drag, startPoint x: 240, startPoint y: 223, endPoint x: 145, endPoint y: 217, distance: 95.0
click at [144, 221] on html "GES Advance Warehouse Opens [DATE] Certificates of Insurance Certificates of In…" at bounding box center [340, 167] width 402 height 185
drag, startPoint x: 183, startPoint y: 267, endPoint x: 217, endPoint y: 261, distance: 34.4
click at [183, 268] on icon "Bold" at bounding box center [186, 271] width 6 height 7
click at [478, 245] on p "Exhibitor Move-In Times [DATE] 12:00 pm – 10:00 pm [DATE] 8:00 am – 10:00 pm Pl…" at bounding box center [341, 239] width 390 height 42
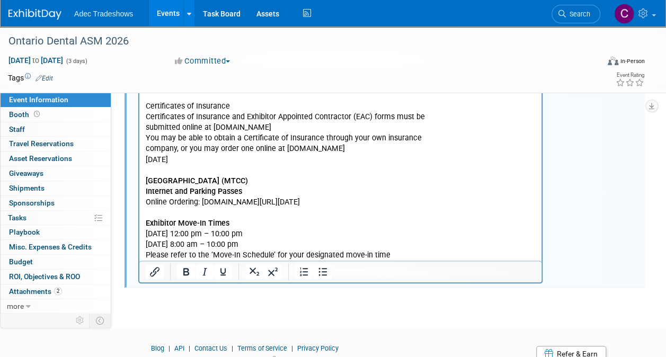
click at [466, 257] on p "Exhibitor Move-In Times [DATE] 12:00 pm – 10:00 pm [DATE] 8:00 am – 10:00 pm Pl…" at bounding box center [341, 239] width 390 height 42
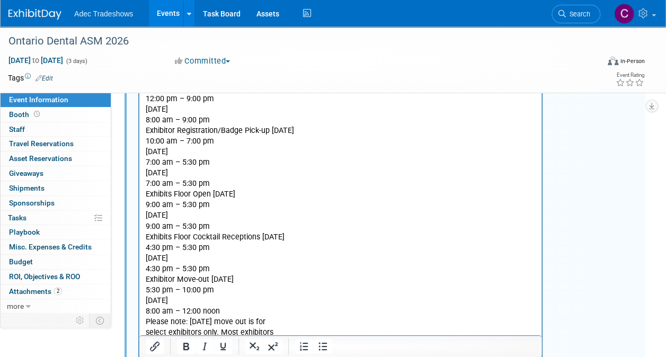
scroll to position [386, 0]
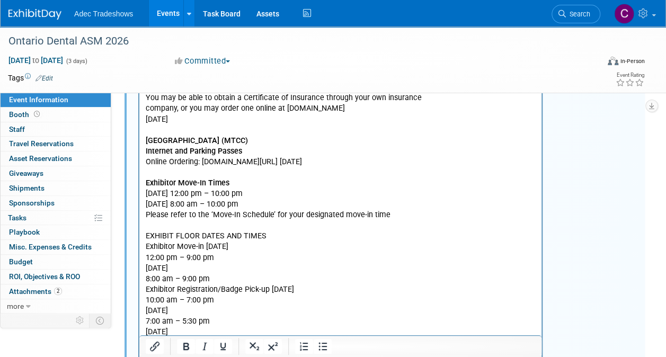
click at [317, 248] on p "EXHIBIT FLOOR DATES AND TIMES Exhibitor Move-in [DATE] 12:00 pm – 9:00 pm [DATE…" at bounding box center [341, 363] width 390 height 266
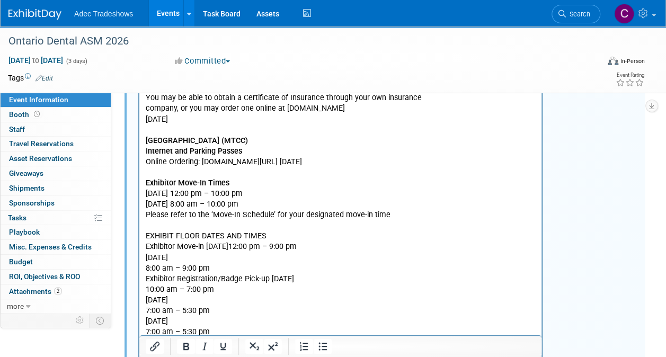
click at [317, 260] on p "EXHIBIT FLOOR DATES AND TIMES Exhibitor Move-in [DATE] 12:00 pm – 9:00 pm [DATE…" at bounding box center [341, 357] width 390 height 255
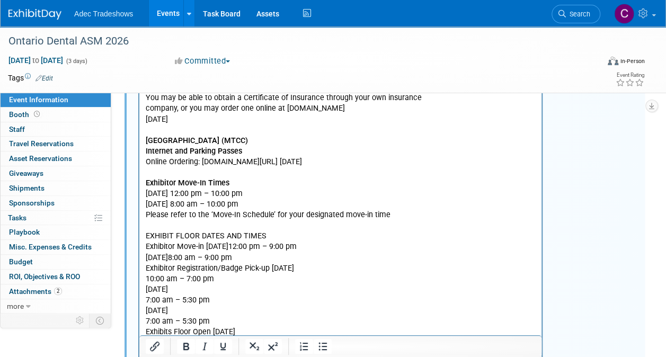
click at [361, 265] on p "EXHIBIT FLOOR DATES AND TIMES Exhibitor Move-in [DATE] 12:00 pm – 9:00 pm [DATE…" at bounding box center [341, 352] width 390 height 245
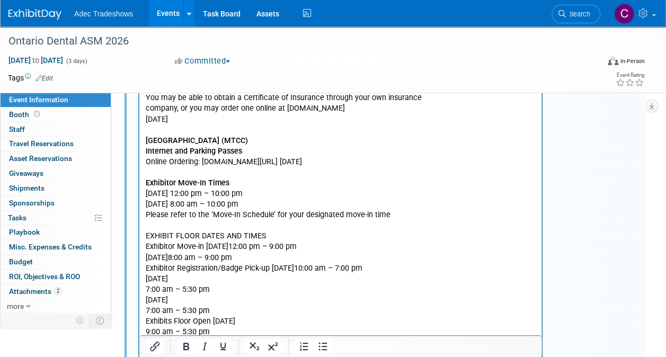
click at [287, 282] on p "EXHIBIT FLOOR DATES AND TIMES Exhibitor Move-in [DATE] 12:00 pm – 9:00 pm [DATE…" at bounding box center [341, 347] width 390 height 234
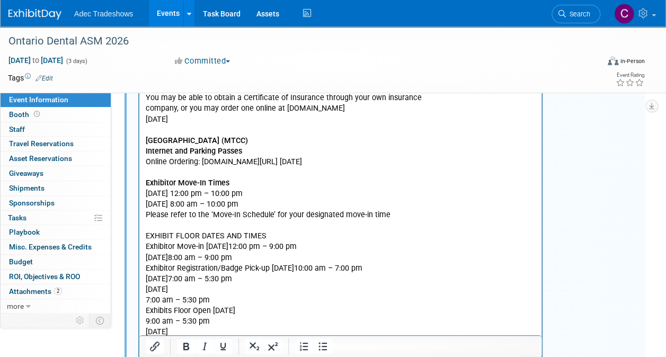
click at [284, 289] on p "EXHIBIT FLOOR DATES AND TIMES Exhibitor Move-in [DATE] 12:00 pm – 9:00 pm [DATE…" at bounding box center [341, 341] width 390 height 223
click at [147, 301] on p "EXHIBIT FLOOR DATES AND TIMES Exhibitor Move-in [DATE] 12:00 pm – 9:00 pm [DATE…" at bounding box center [341, 336] width 390 height 213
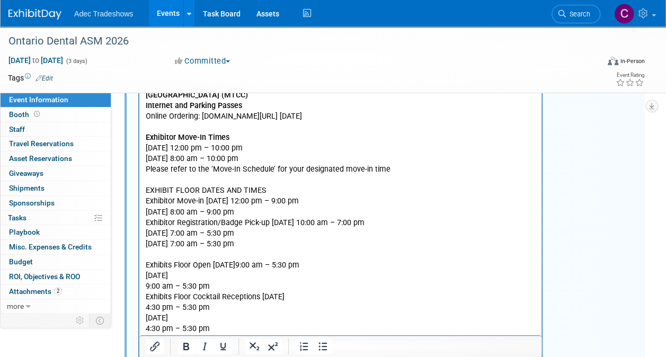
scroll to position [491, 0]
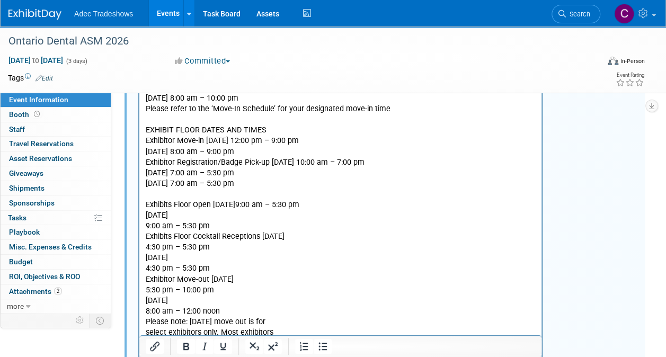
click at [253, 216] on p "Exhibits Floor Open [DATE] 9:00 am – 5:30 pm [DATE] 9:00 am – 5:30 pm Exhibits …" at bounding box center [341, 269] width 390 height 138
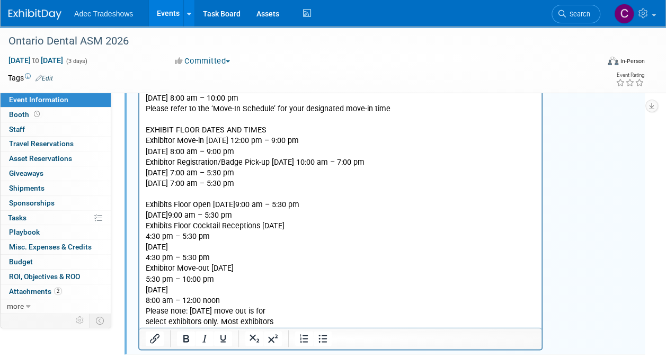
click at [144, 226] on html "GES Advance Warehouse Opens [DATE] Certificates of Insurance Certificates of In…" at bounding box center [340, 129] width 402 height 398
click at [146, 226] on p "Exhibits Floor Open [DATE] 9:00 am – 5:30 pm [DATE] 9:00 am – 5:30 pm Exhibits …" at bounding box center [341, 264] width 390 height 128
click at [146, 226] on p "Exhibits Floor Cocktail Receptions [DATE] 4:30 pm – 5:30 pm [DATE] 4:30 pm – 5:…" at bounding box center [341, 274] width 390 height 106
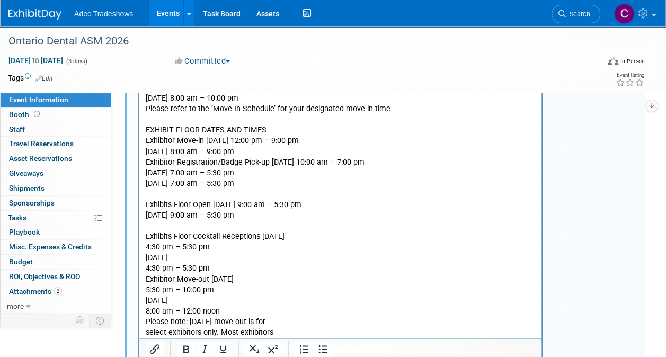
click at [350, 235] on p "Exhibits Floor Cocktail Receptions [DATE] 4:30 pm – 5:30 pm [DATE] 4:30 pm – 5:…" at bounding box center [341, 284] width 390 height 106
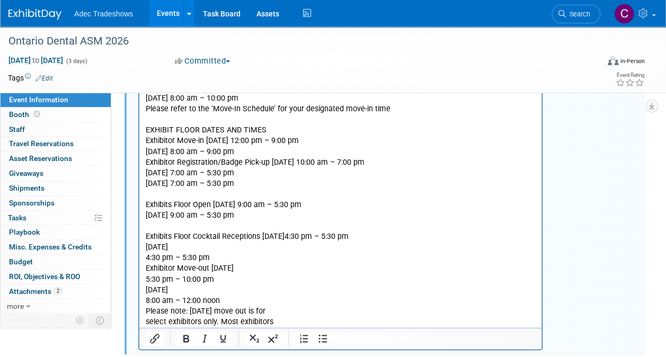
click at [290, 244] on p "Exhibits Floor Cocktail Receptions [DATE] 4:30 pm – 5:30 pm [DATE] 4:30 pm – 5:…" at bounding box center [341, 279] width 390 height 96
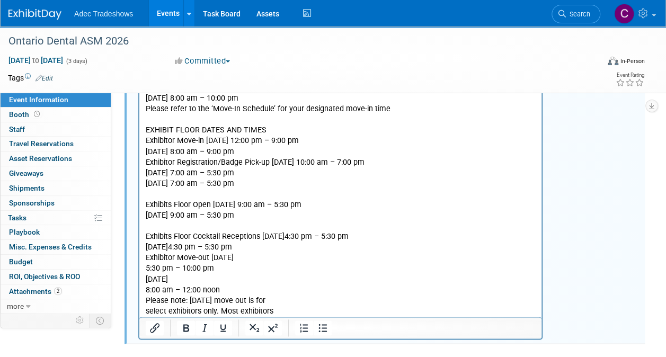
click at [147, 260] on p "Exhibits Floor Cocktail Receptions [DATE] 4:30 pm – 5:30 pm [DATE] 4:30 pm – 5:…" at bounding box center [341, 273] width 390 height 85
click at [146, 257] on p "Exhibitor Move-out [DATE] 5:30 pm – 10:00 pm [DATE] 8:00 am – 12:00 noon Please…" at bounding box center [341, 285] width 390 height 64
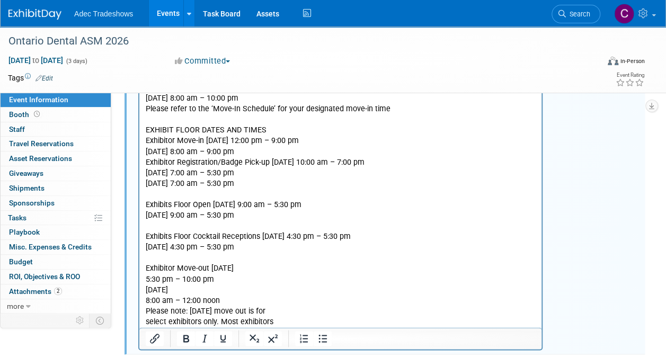
click at [296, 268] on p "Exhibitor Move-out [DATE] 5:30 pm – 10:00 pm [DATE] 8:00 am – 12:00 noon Please…" at bounding box center [341, 295] width 390 height 64
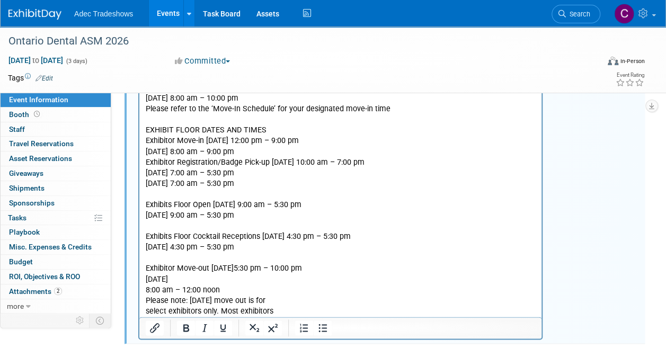
click at [283, 273] on p "Exhibitor Move-out [DATE] 5:30 pm – 10:00 pm [DATE] 8:00 am – 12:00 noon Please…" at bounding box center [341, 289] width 390 height 53
click at [268, 279] on p "Exhibitor Move-out [DATE] 5:30 pm – 10:00 pm [DATE] 8:00 am – 12:00 noon Please…" at bounding box center [341, 289] width 390 height 53
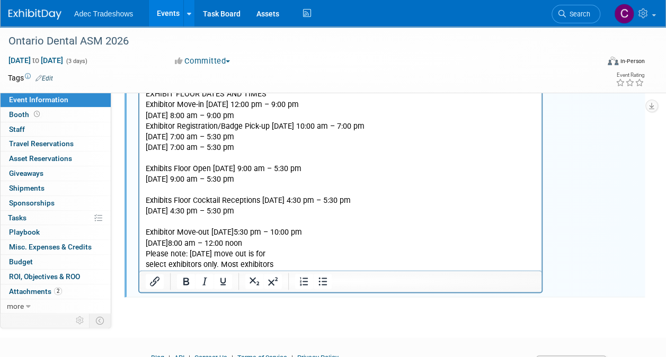
scroll to position [544, 0]
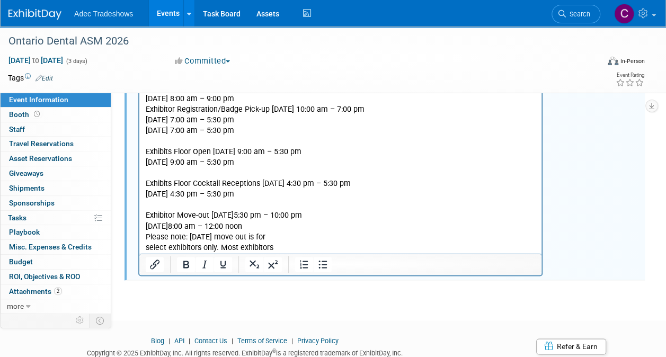
click at [321, 239] on p "Exhibitor Move-out [DATE] 5:30 pm – 10:00 pm [DATE] 8:00 am – 12:00 noon Please…" at bounding box center [341, 231] width 390 height 42
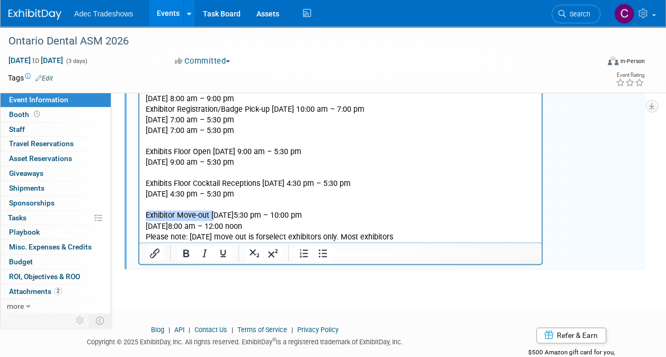
drag, startPoint x: 147, startPoint y: 216, endPoint x: 214, endPoint y: 213, distance: 66.8
click at [214, 213] on p "Exhibitor Move-out [DATE] 5:30 pm – 10:00 pm [DATE] 8:00 am – 12:00 noon Please…" at bounding box center [341, 226] width 390 height 32
click at [187, 249] on icon "Bold" at bounding box center [186, 252] width 6 height 7
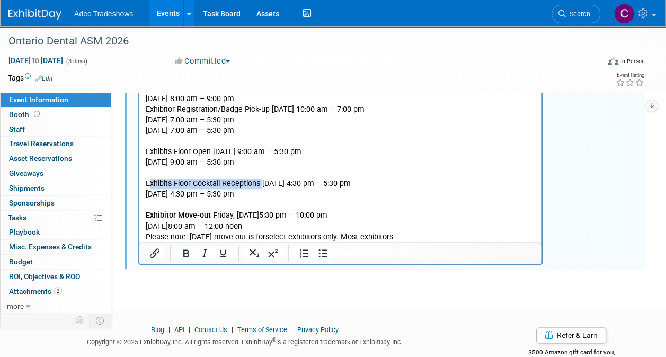
drag, startPoint x: 148, startPoint y: 183, endPoint x: 262, endPoint y: 182, distance: 113.9
click at [262, 182] on p "Exhibits Floor Cocktail Receptions [DATE] 4:30 pm – 5:30 pm [DATE] 4:30 pm – 5:…" at bounding box center [341, 188] width 390 height 21
click at [186, 252] on icon "Bold" at bounding box center [186, 253] width 13 height 13
drag, startPoint x: 146, startPoint y: 184, endPoint x: 153, endPoint y: 185, distance: 6.4
click at [153, 185] on p "E xhibits Floor Cocktail Receptions [DATE] 4:30 pm – 5:30 pm [DATE] 4:30 pm – 5…" at bounding box center [341, 188] width 390 height 21
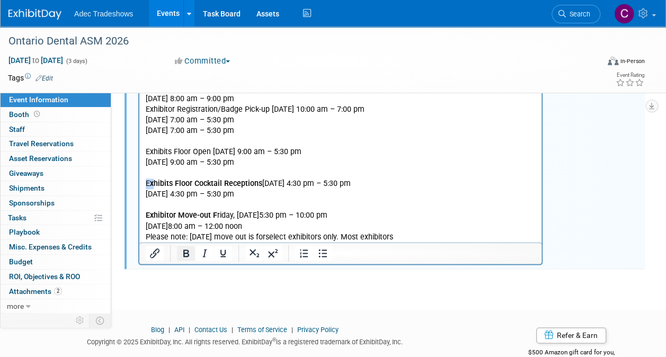
click at [183, 249] on icon "Bold" at bounding box center [186, 253] width 13 height 13
drag, startPoint x: 148, startPoint y: 155, endPoint x: 217, endPoint y: 152, distance: 69.5
click at [217, 152] on p "Exhibits Floor Open [DATE] 9:00 am – 5:30 pm [DATE] 9:00 am – 5:30 pm" at bounding box center [341, 157] width 390 height 21
click at [199, 153] on p "Exhibits Floor Open [DATE] 9:00 am – 5:30 pm [DATE] 9:00 am – 5:30 pm" at bounding box center [341, 157] width 390 height 21
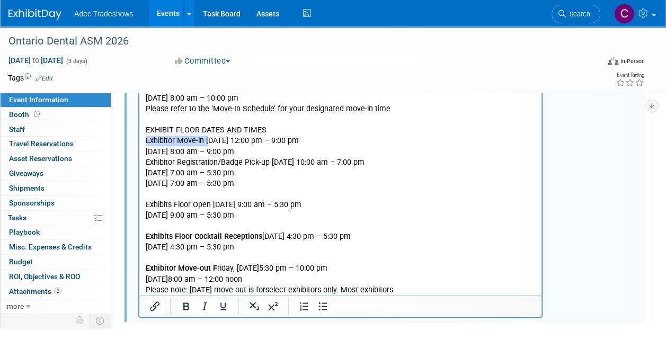
drag, startPoint x: 147, startPoint y: 139, endPoint x: 210, endPoint y: 140, distance: 63.0
click at [210, 140] on p "EXHIBIT FLOOR DATES AND TIMES Exhibitor Move-in [DATE] 12:00 pm – 9:00 pm [DATE…" at bounding box center [341, 157] width 390 height 64
click at [200, 137] on p "EXHIBIT FLOOR DATES AND TIMES Exhibitor Move-in [DATE] 12:00 pm – 9:00 pm [DATE…" at bounding box center [341, 157] width 390 height 64
click at [163, 145] on p "EXHIBIT FLOOR DATES AND TIMES Exhibitor Move-in [DATE] 12:00 pm – 9:00 pm [DATE…" at bounding box center [341, 157] width 390 height 64
click at [171, 165] on p "EXHIBIT FLOOR DATES AND TIMES Exhibitor Move-in [DATE] 12:00 pm – 9:00 pm [DATE…" at bounding box center [341, 157] width 390 height 64
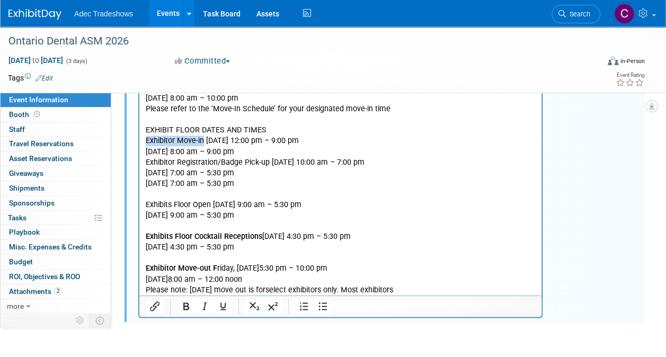
drag, startPoint x: 146, startPoint y: 144, endPoint x: 198, endPoint y: 194, distance: 72.3
click at [203, 139] on p "EXHIBIT FLOOR DATES AND TIMES Exhibitor Move-in [DATE] 12:00 pm – 9:00 pm [DATE…" at bounding box center [341, 157] width 390 height 64
click at [185, 300] on icon "Bold" at bounding box center [186, 306] width 13 height 13
drag, startPoint x: 202, startPoint y: 142, endPoint x: 146, endPoint y: 141, distance: 56.1
click at [146, 141] on p "Exhibito Move-In [DATE] 12:00 pm – 9:00 pm [DATE] 8:00 am – 9:00 pm Exhibitor R…" at bounding box center [341, 162] width 390 height 53
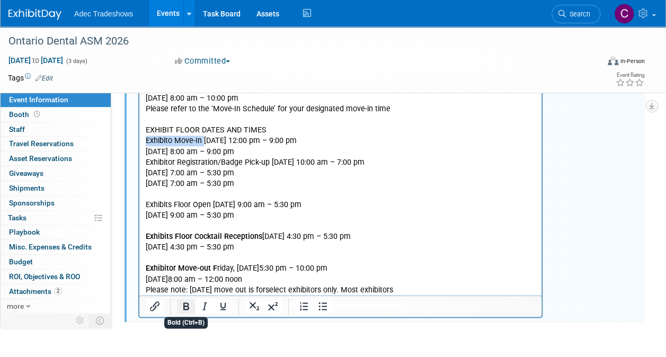
click at [185, 304] on icon "Bold" at bounding box center [186, 306] width 13 height 13
click at [208, 144] on p "Exhibito Move-In [DATE] 12:00 pm – 9:00 pm [DATE] 8:00 am – 9:00 pm Exhibitor R…" at bounding box center [341, 162] width 390 height 53
click at [203, 142] on b "Exhibito Move-In" at bounding box center [175, 140] width 58 height 9
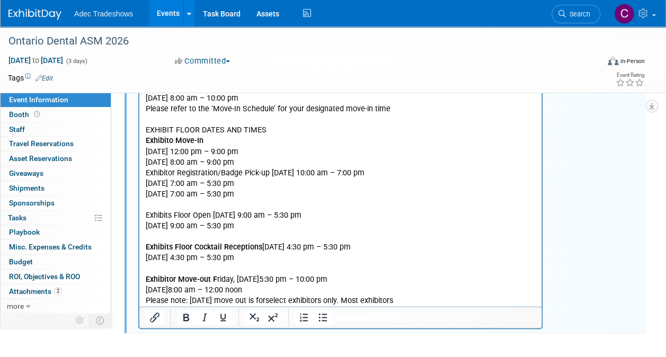
click at [145, 174] on html "GES Advance Warehouse Opens [DATE] Certificates of Insurance Certificates of In…" at bounding box center [340, 118] width 402 height 377
click at [146, 173] on p "[DATE] 12:00 pm – 9:00 pm [DATE] 8:00 am – 9:00 pm Exhibitor Registration/Badge…" at bounding box center [341, 173] width 390 height 53
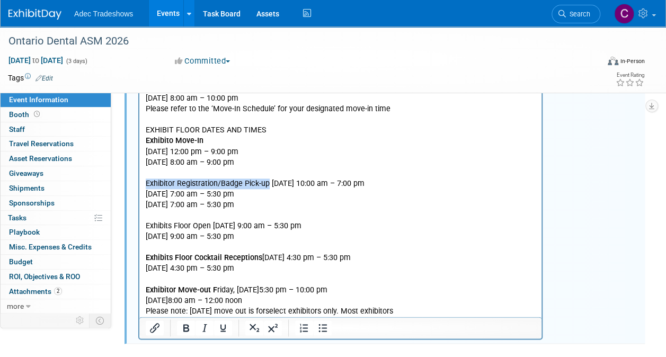
drag, startPoint x: 164, startPoint y: 183, endPoint x: 269, endPoint y: 183, distance: 104.9
click at [269, 183] on p "Exhibitor Registration/Badge Pick-up [DATE] 10:00 am – 7:00 pm [DATE] 7:00 am –…" at bounding box center [341, 194] width 390 height 32
click at [187, 328] on icon "Bold" at bounding box center [186, 327] width 6 height 7
click at [323, 159] on p "[DATE] 12:00 pm – 9:00 pm [DATE] 8:00 am – 9:00 pm" at bounding box center [341, 157] width 390 height 21
click at [272, 183] on p "Exhibitor Registration/Badge Pick-up [DATE] 10:00 am – 7:00 pm [DATE] 7:00 am –…" at bounding box center [341, 194] width 390 height 32
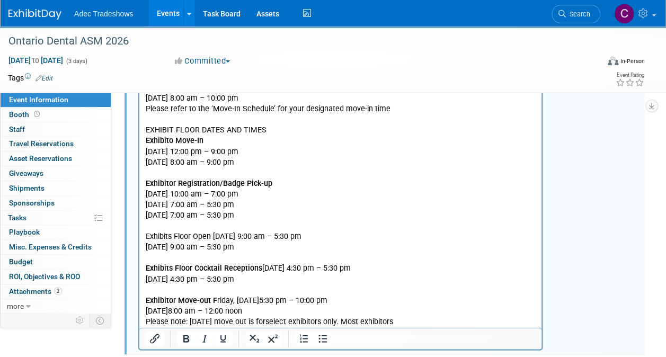
scroll to position [544, 0]
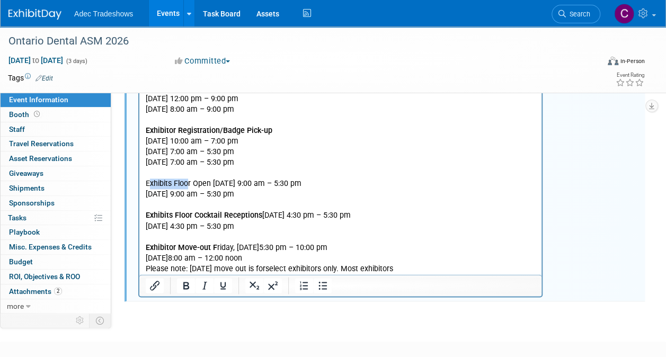
drag, startPoint x: 149, startPoint y: 184, endPoint x: 187, endPoint y: 183, distance: 37.6
click at [187, 183] on p "Exhibits Floor Open [DATE] 9:00 am – 5:30 pm [DATE] 9:00 am – 5:30 pm" at bounding box center [341, 188] width 390 height 21
click at [175, 182] on p "Exhibits Floor Open [DATE] 9:00 am – 5:30 pm [DATE] 9:00 am – 5:30 pm" at bounding box center [341, 188] width 390 height 21
click at [141, 184] on html "GES Advance Warehouse Opens [DATE] Certificates of Insurance Certificates of In…" at bounding box center [340, 76] width 402 height 398
click at [152, 182] on p "Exhibits Floor Open [DATE] 9:00 am – 5:30 pm [DATE] 9:00 am – 5:30 pm" at bounding box center [341, 188] width 390 height 21
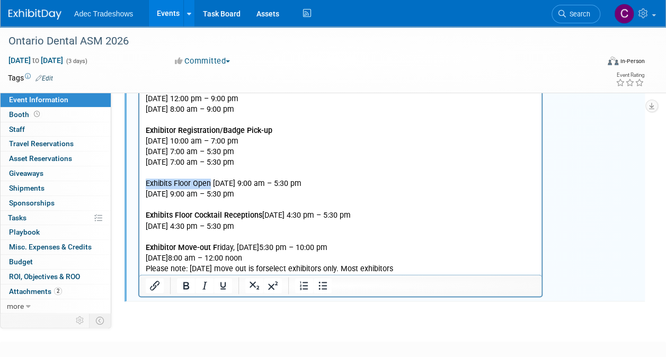
drag, startPoint x: 146, startPoint y: 183, endPoint x: 211, endPoint y: 183, distance: 65.1
click at [211, 183] on p "Exhibits Floor Open [DATE] 9:00 am – 5:30 pm [DATE] 9:00 am – 5:30 pm" at bounding box center [341, 188] width 390 height 21
click at [187, 283] on icon "Bold" at bounding box center [186, 285] width 6 height 7
click at [214, 185] on p "Exhibits Floor Open [DATE] 9:00 am – 5:30 pm [DATE] 9:00 am – 5:30 pm" at bounding box center [341, 188] width 390 height 21
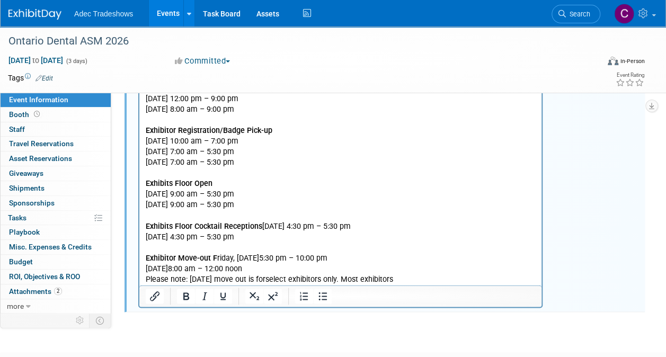
scroll to position [597, 0]
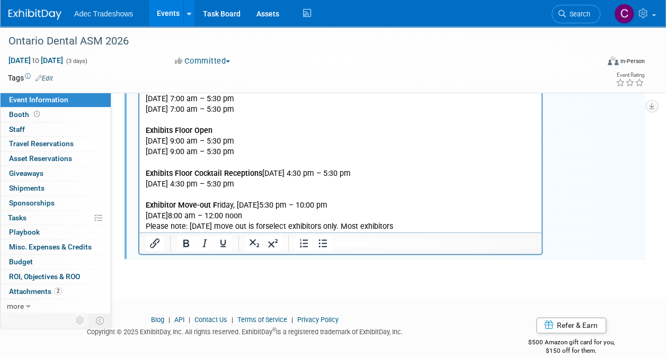
click at [266, 175] on p "E xhibits Floor Cocktail Receptions [DATE] 4:30 pm – 5:30 pm [DATE] 4:30 pm – 5…" at bounding box center [341, 178] width 390 height 21
click at [264, 173] on p "E xhibits Floor Cocktail Receptions [DATE] 4:30 pm – 5:30 pm [DATE] 4:30 pm – 5…" at bounding box center [341, 178] width 390 height 21
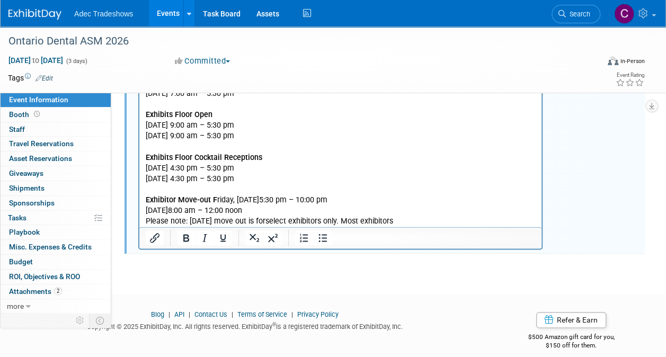
scroll to position [622, 0]
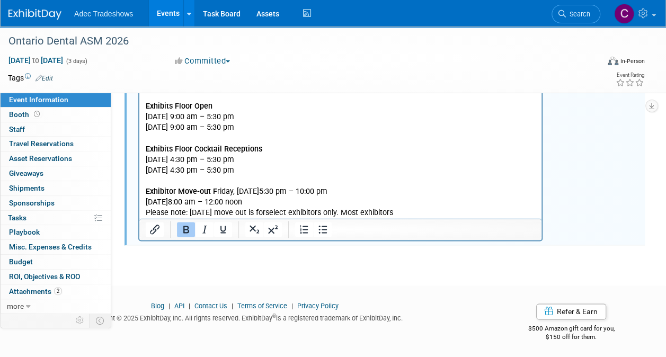
click at [212, 189] on b "Exhibitor Move-out F" at bounding box center [181, 191] width 71 height 9
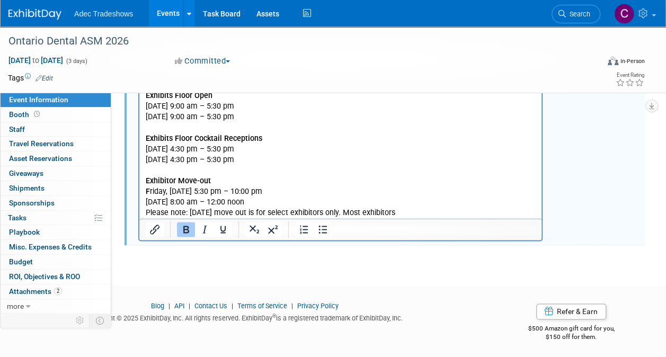
scroll to position [421, 0]
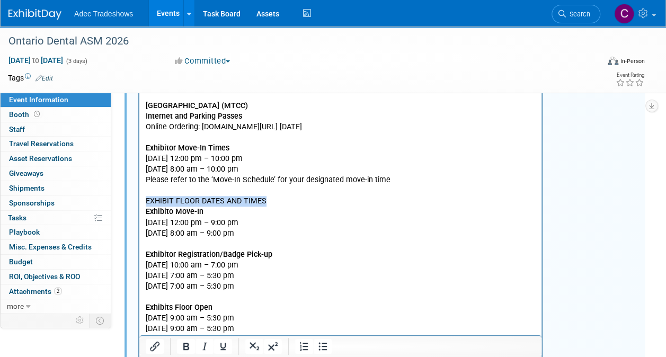
drag, startPoint x: 265, startPoint y: 201, endPoint x: 269, endPoint y: 12, distance: 189.1
click at [139, 200] on html "GES Advance Warehouse Opens [DATE] Certificates of Insurance Certificates of In…" at bounding box center [340, 215] width 402 height 430
click at [181, 347] on icon "Bold" at bounding box center [186, 346] width 13 height 13
click at [380, 260] on p "[DATE] 10:00 am – 7:00 pm [DATE] 7:00 am – 5:30 pm [DATE] 7:00 am – 5:30 pm" at bounding box center [341, 276] width 390 height 32
